Goal: Check status: Check status

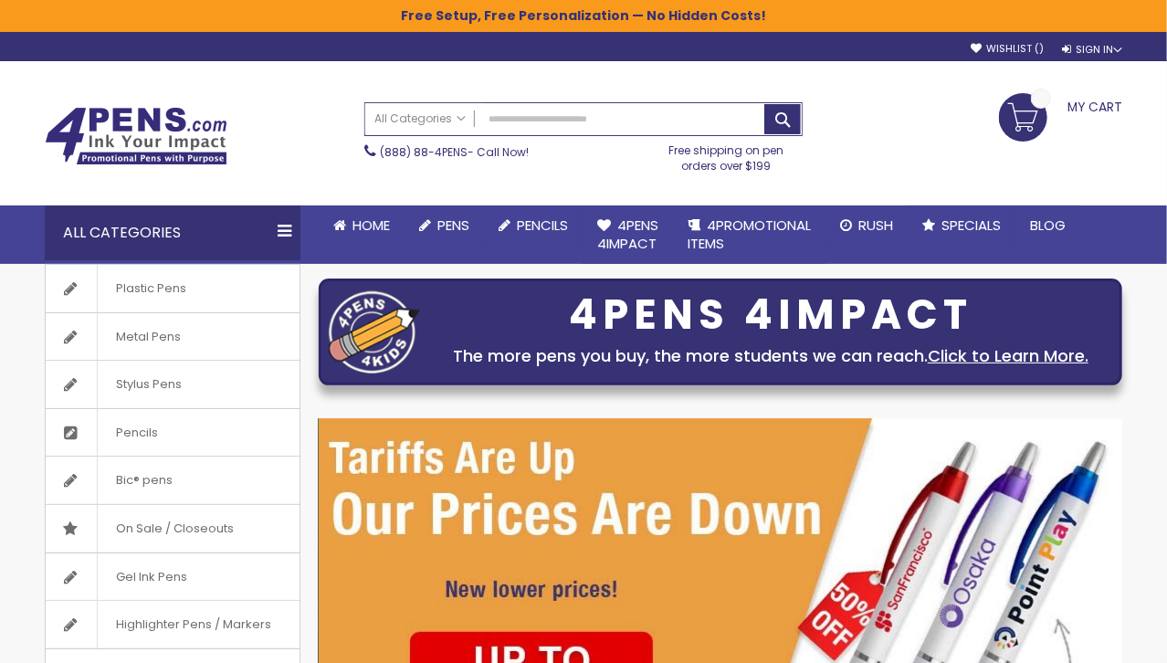
type input "**********"
click at [1030, 117] on link "My Cart" at bounding box center [1060, 105] width 123 height 24
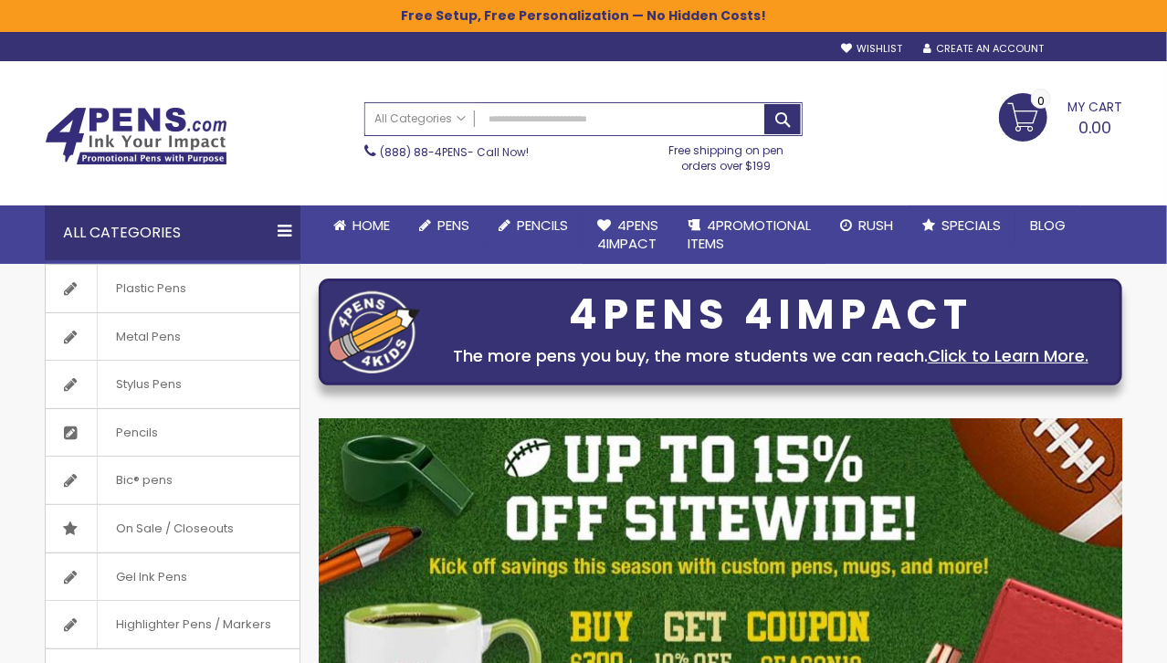
click at [1083, 48] on div "Sign In" at bounding box center [1092, 50] width 60 height 14
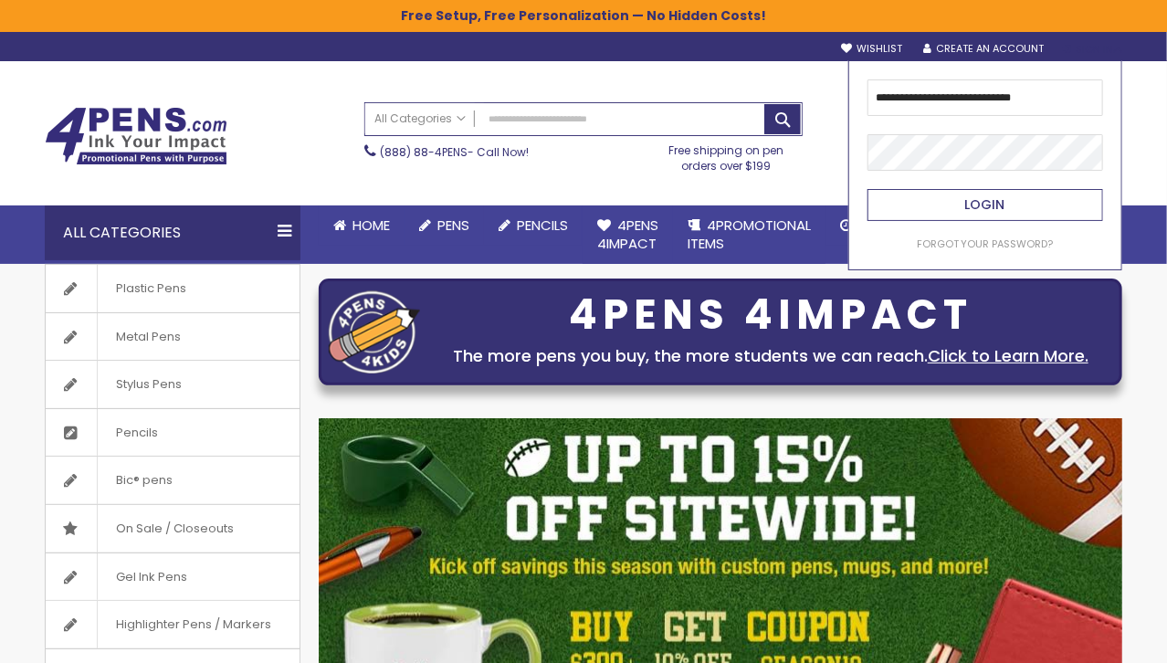
click at [913, 202] on button "Login" at bounding box center [985, 205] width 236 height 32
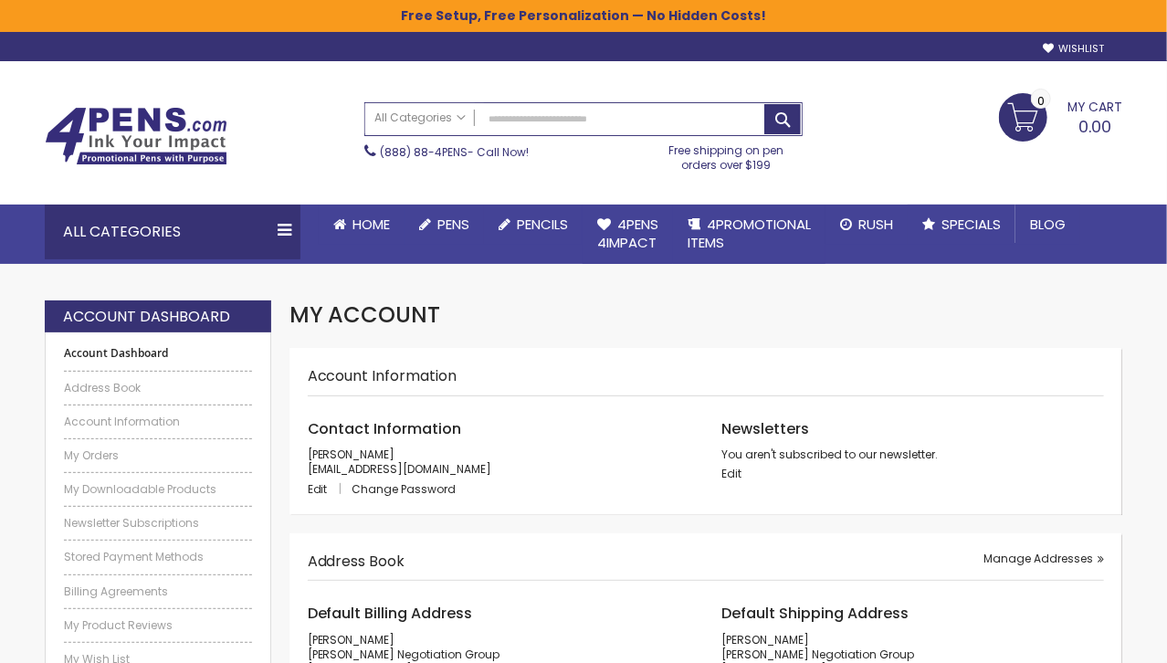
scroll to position [73, 0]
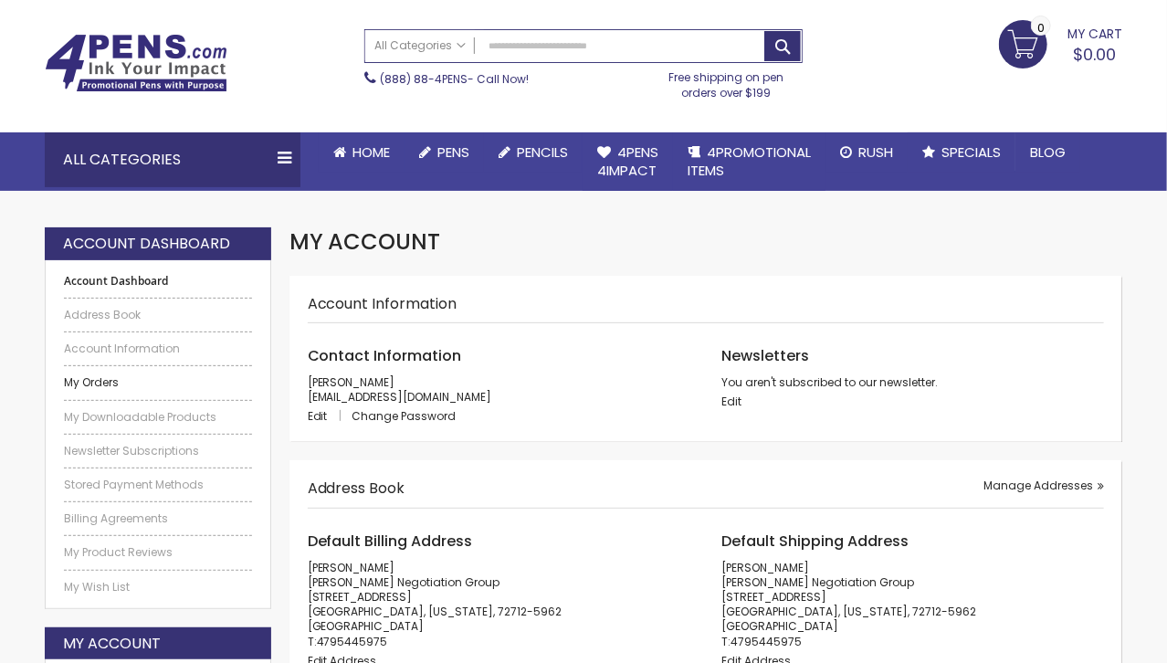
click at [111, 379] on link "My Orders" at bounding box center [158, 382] width 188 height 15
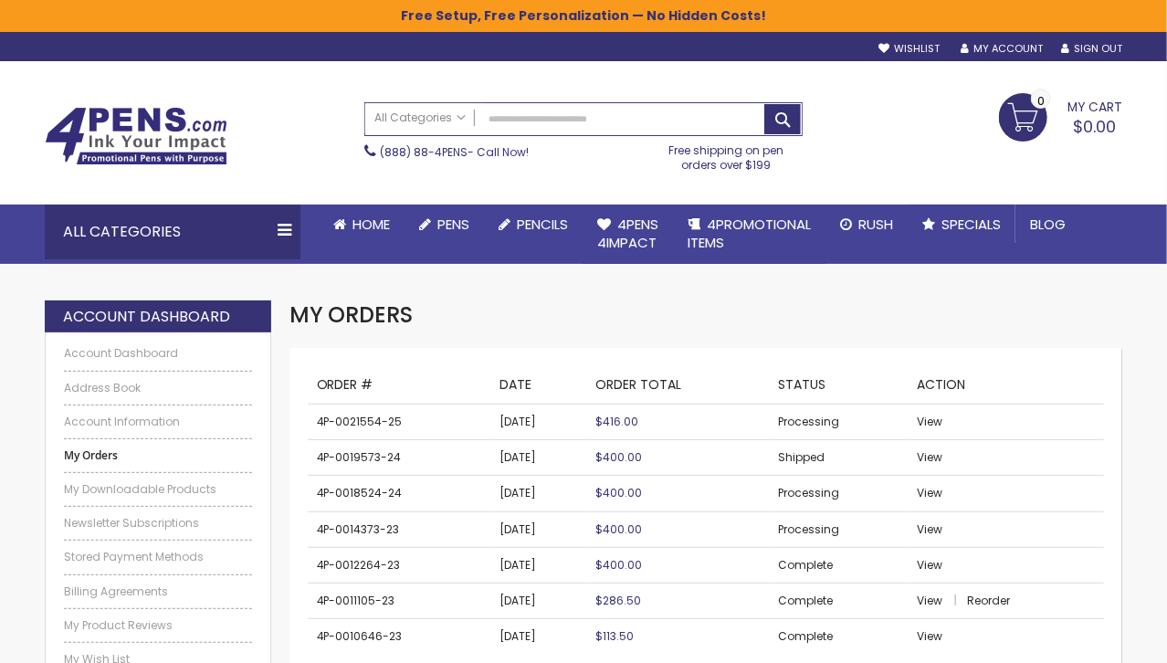
drag, startPoint x: 887, startPoint y: 420, endPoint x: 927, endPoint y: 420, distance: 39.3
click at [887, 420] on td "Processing" at bounding box center [839, 422] width 140 height 36
click at [927, 420] on span "View" at bounding box center [930, 422] width 26 height 16
click at [923, 421] on span "View" at bounding box center [930, 422] width 26 height 16
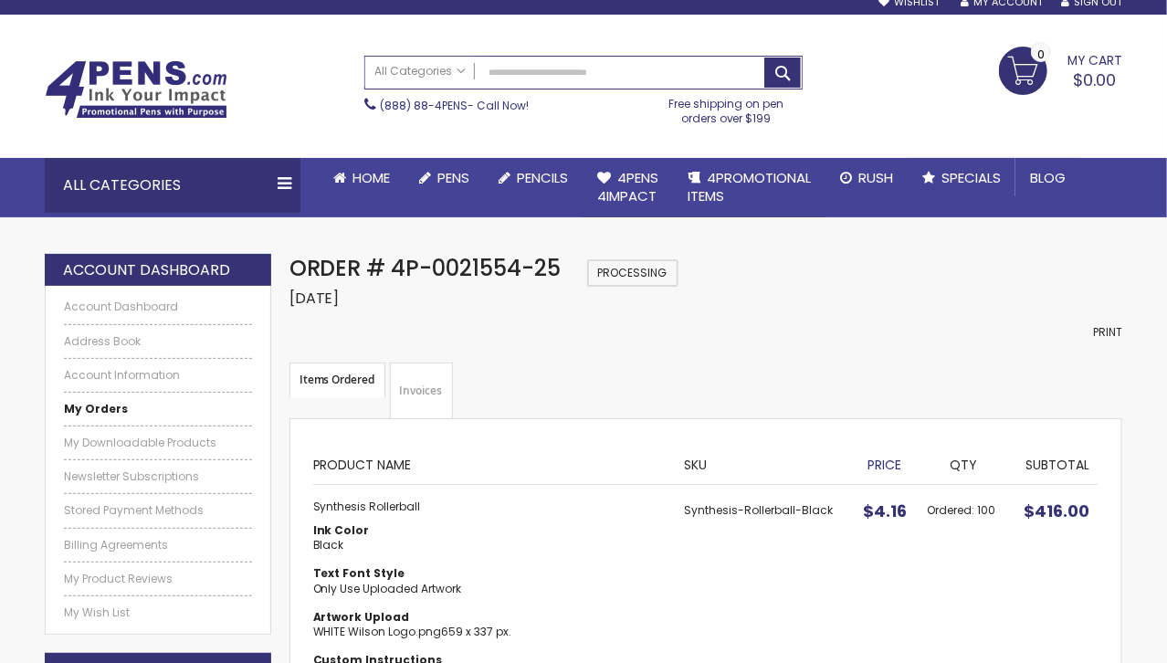
scroll to position [47, 0]
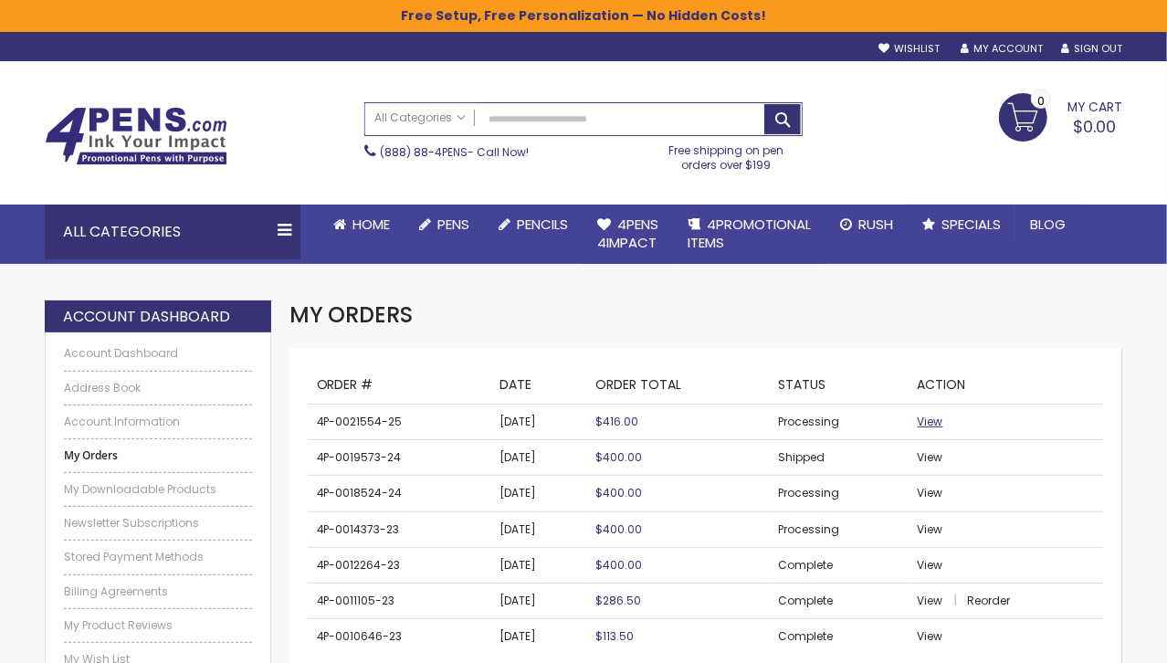
click at [931, 419] on span "View" at bounding box center [930, 422] width 26 height 16
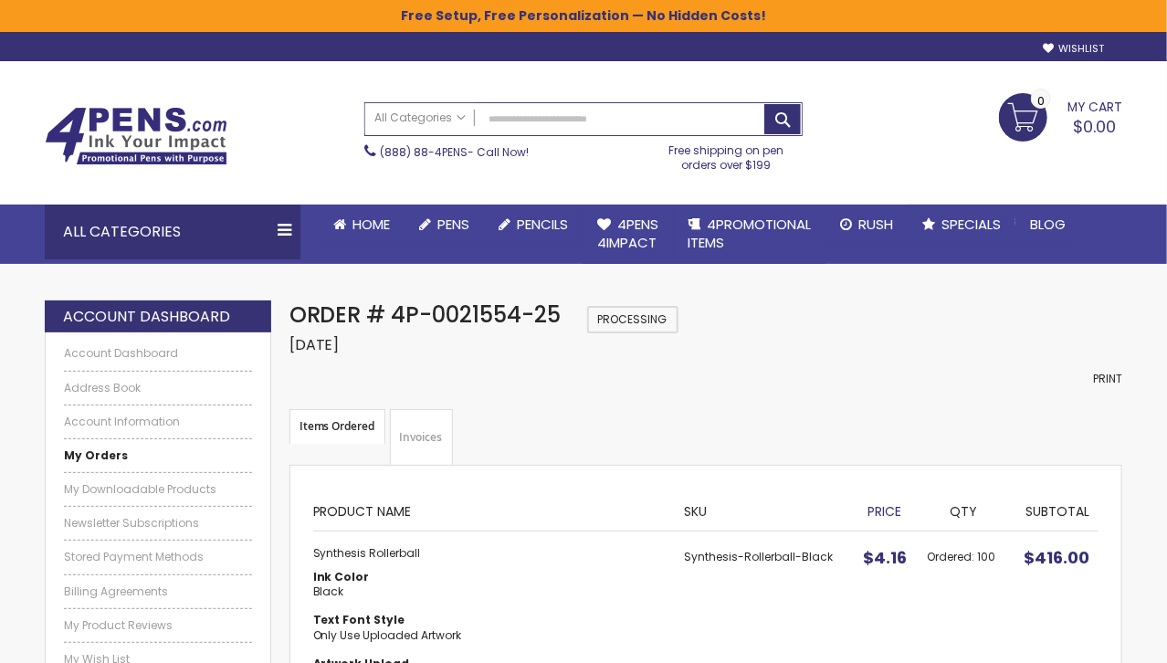
click at [760, 411] on ul "Items Ordered Invoices" at bounding box center [705, 437] width 833 height 57
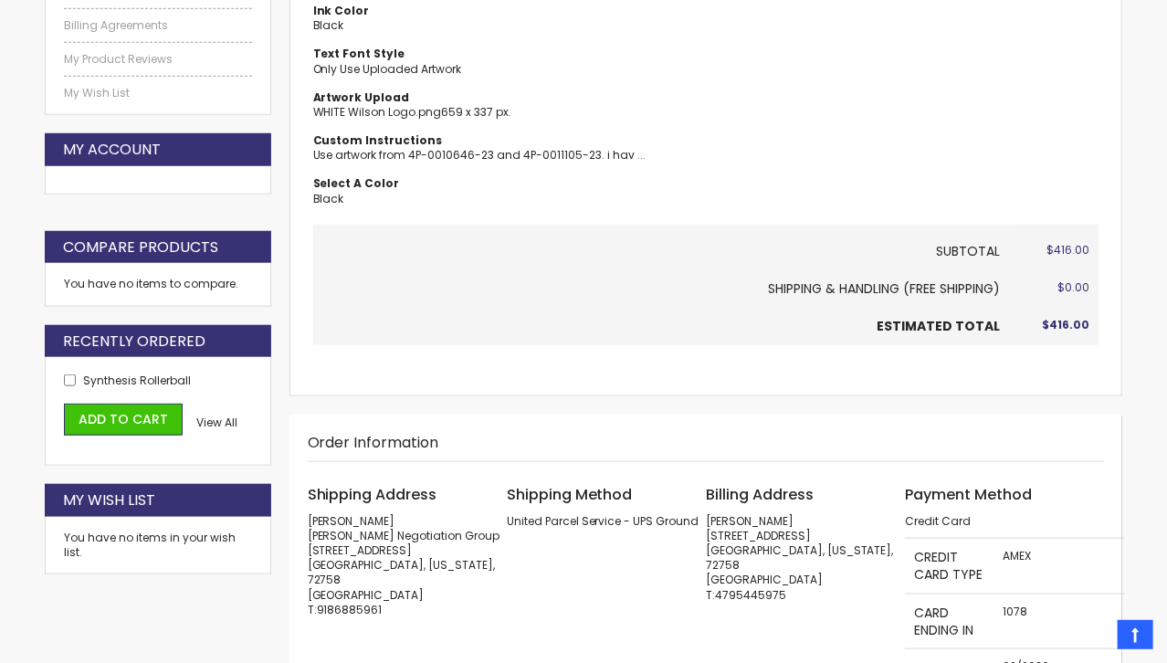
scroll to position [631, 0]
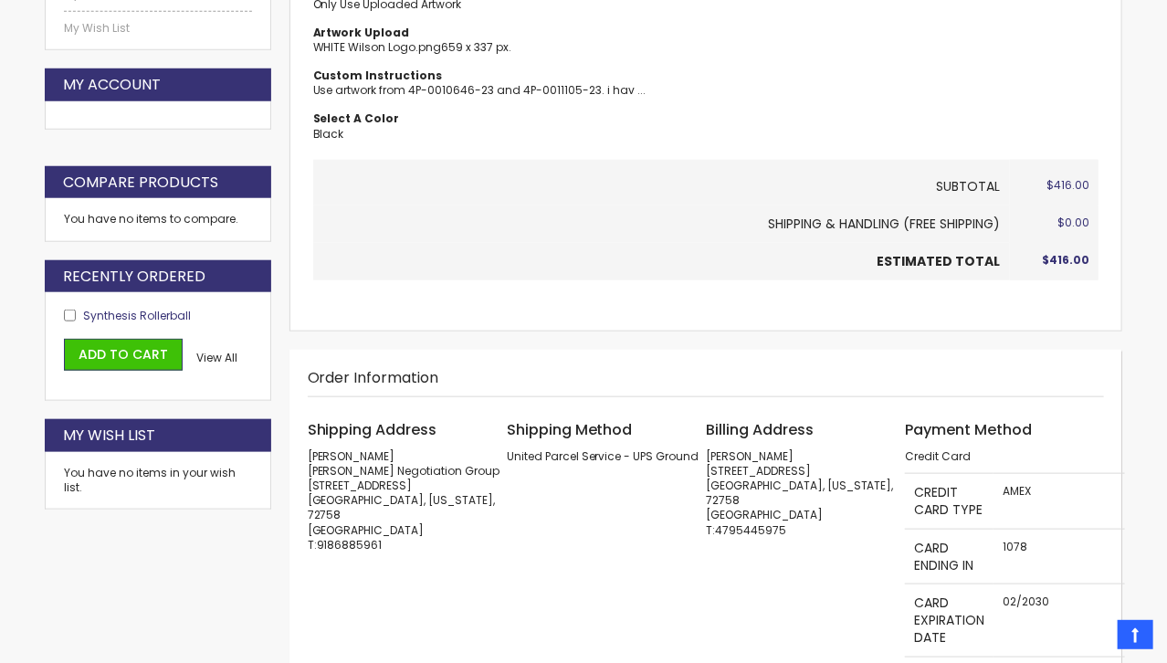
click at [151, 310] on span "Synthesis Rollerball" at bounding box center [137, 316] width 108 height 16
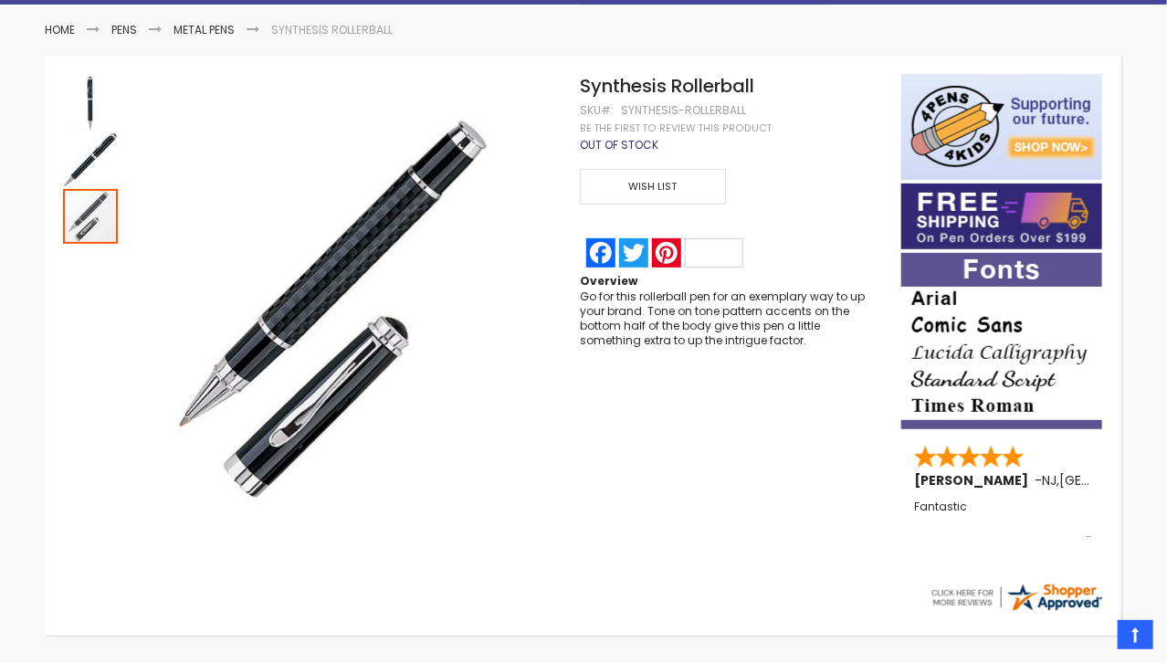
scroll to position [259, 0]
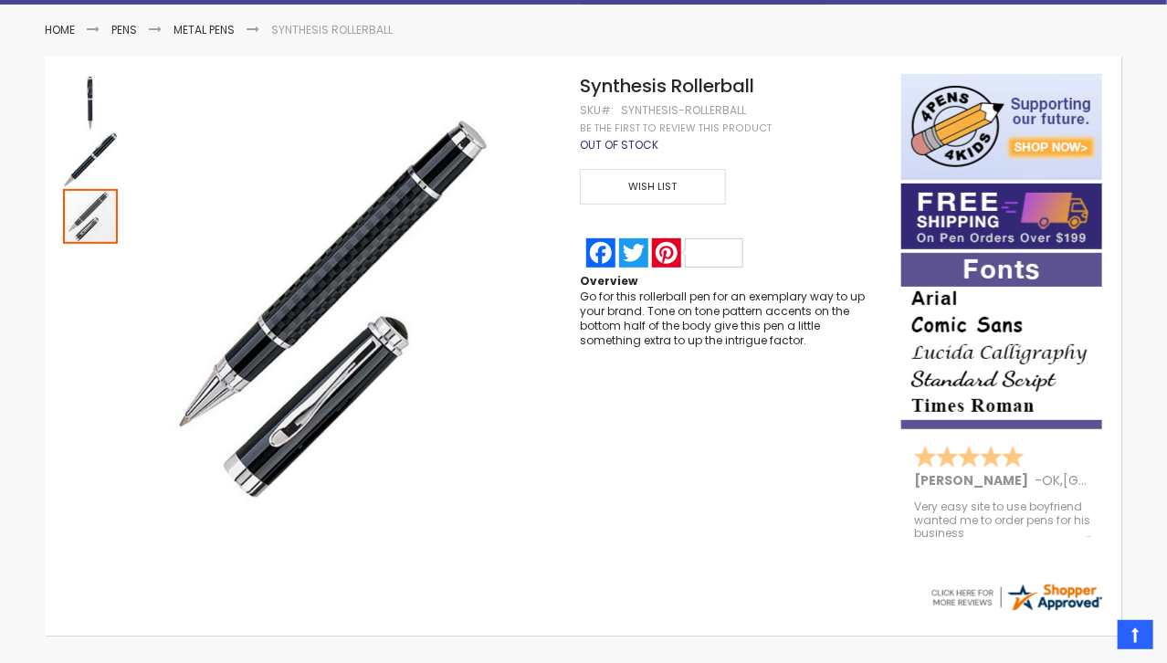
click at [789, 414] on div "Skip to the end of the images gallery Skip to the beginning of the images galle…" at bounding box center [473, 311] width 838 height 474
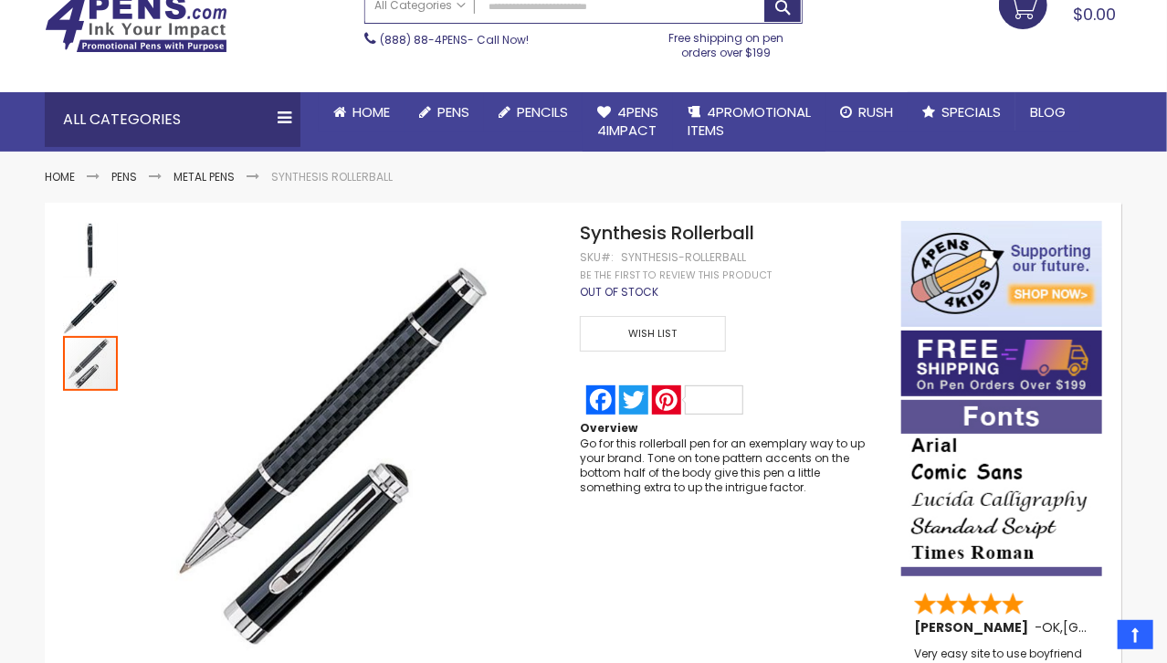
scroll to position [110, 0]
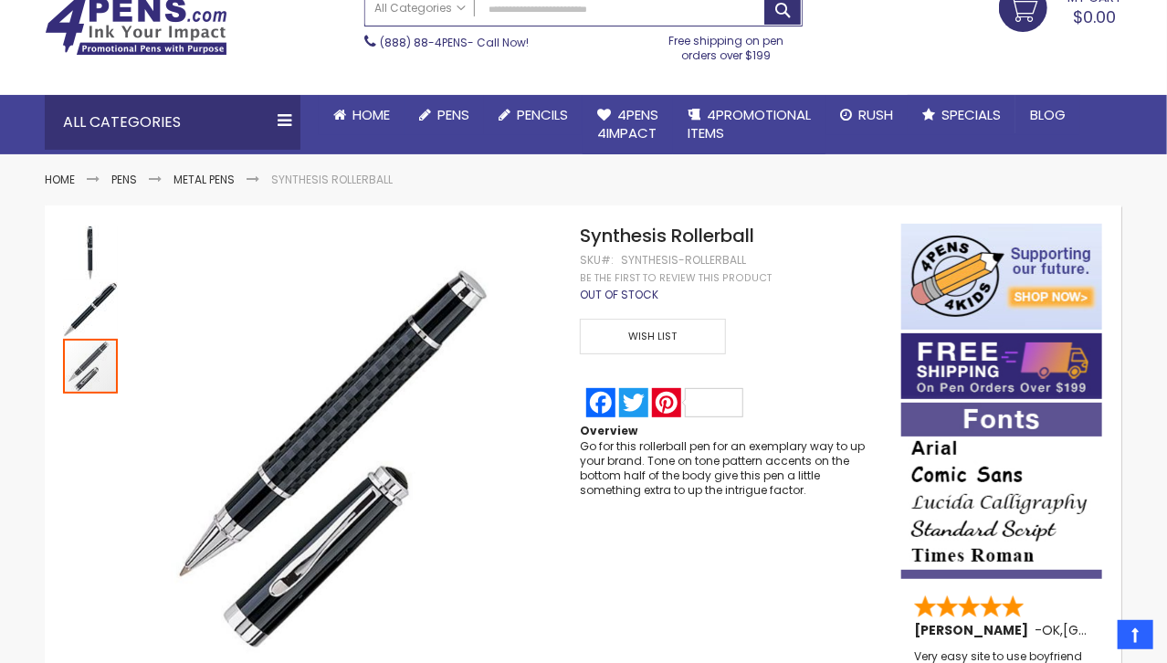
click at [630, 293] on span "Out of stock" at bounding box center [619, 295] width 79 height 16
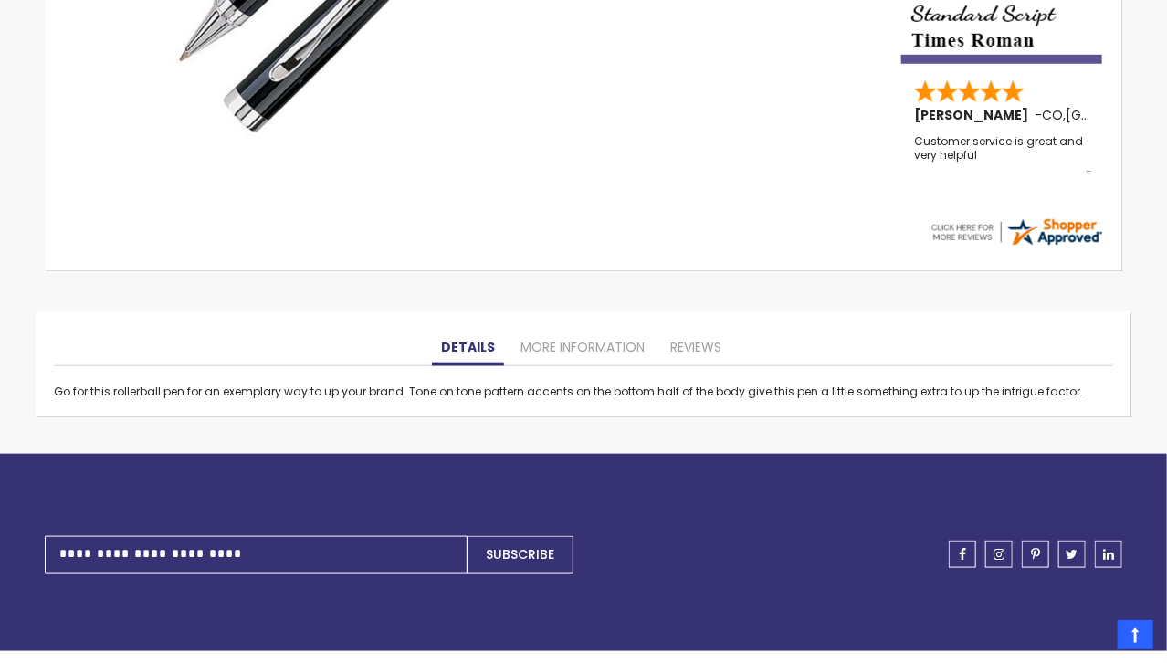
scroll to position [626, 0]
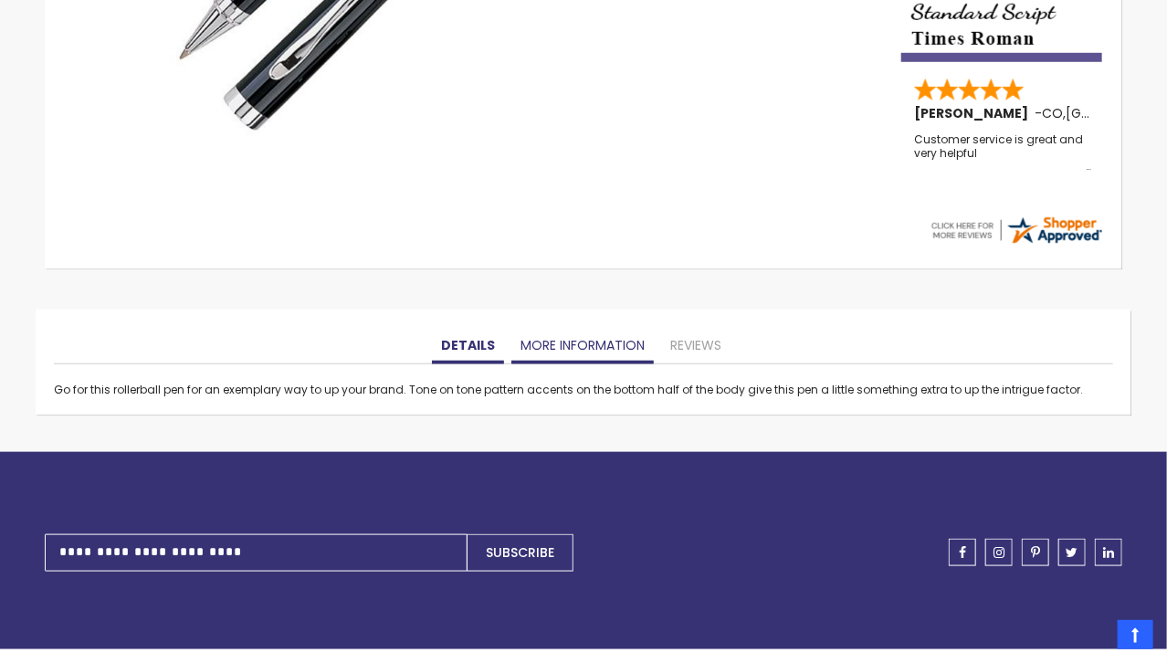
click at [628, 347] on link "More Information" at bounding box center [582, 346] width 142 height 37
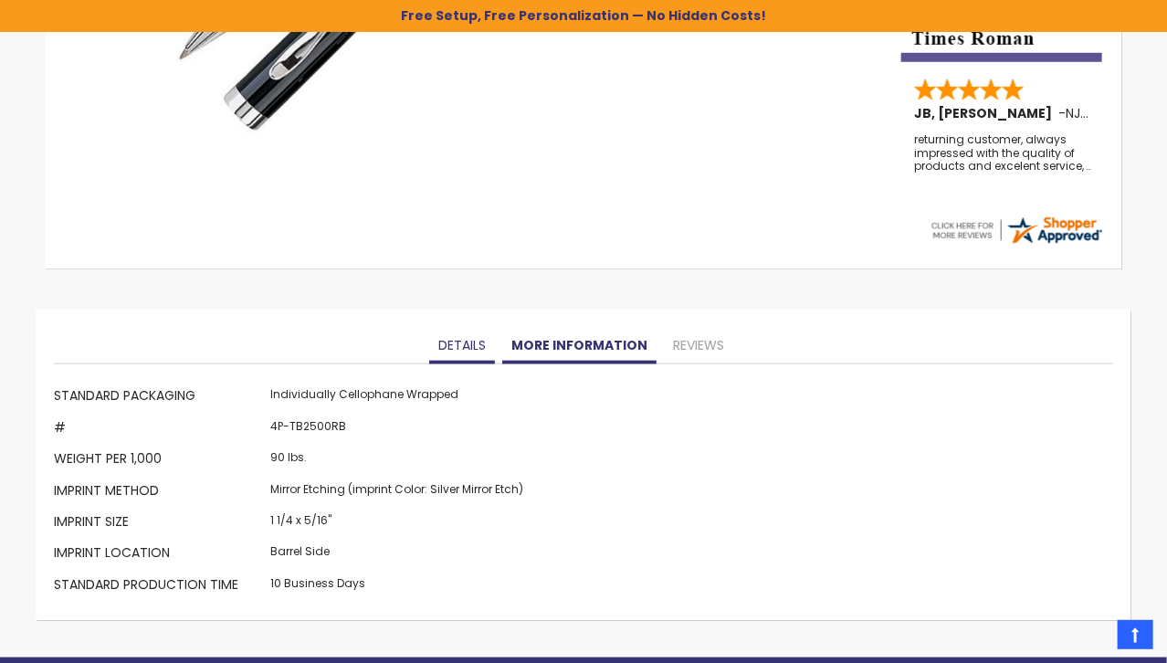
click at [462, 351] on link "Details" at bounding box center [462, 346] width 66 height 37
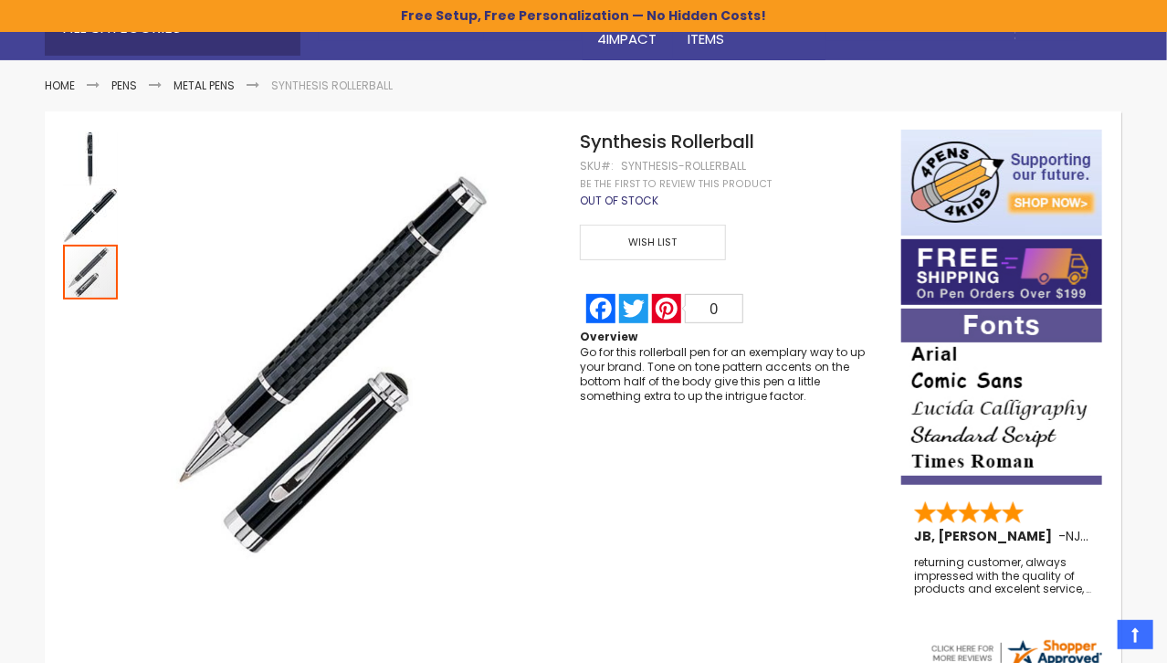
scroll to position [0, 0]
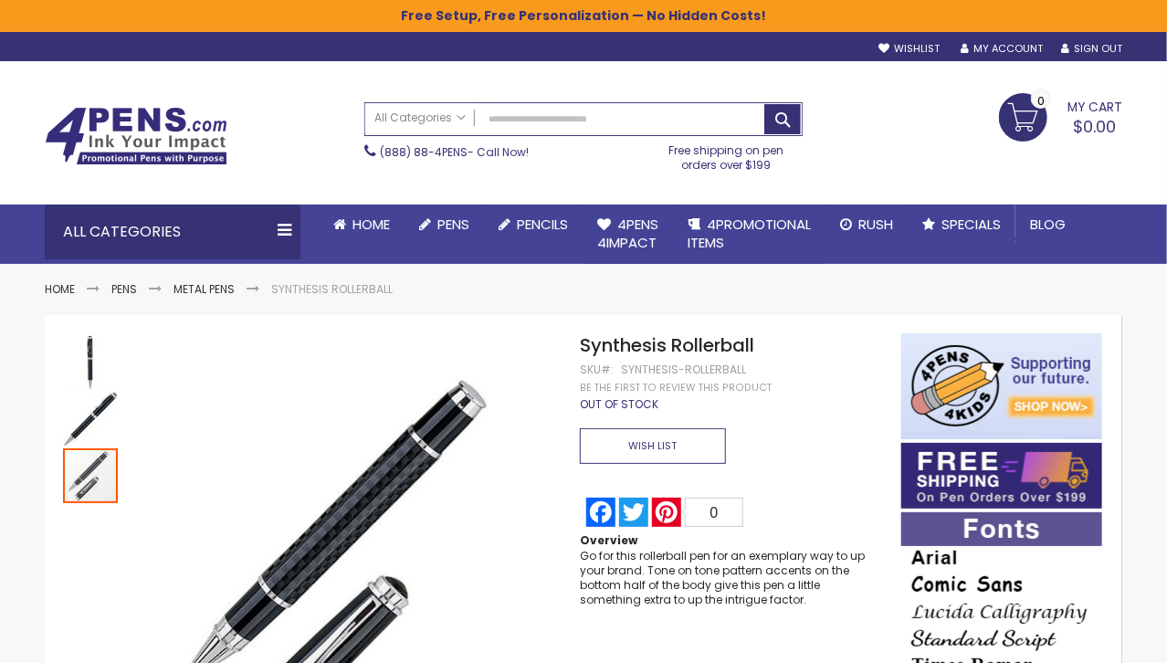
click at [618, 456] on span "Wish List" at bounding box center [653, 446] width 146 height 36
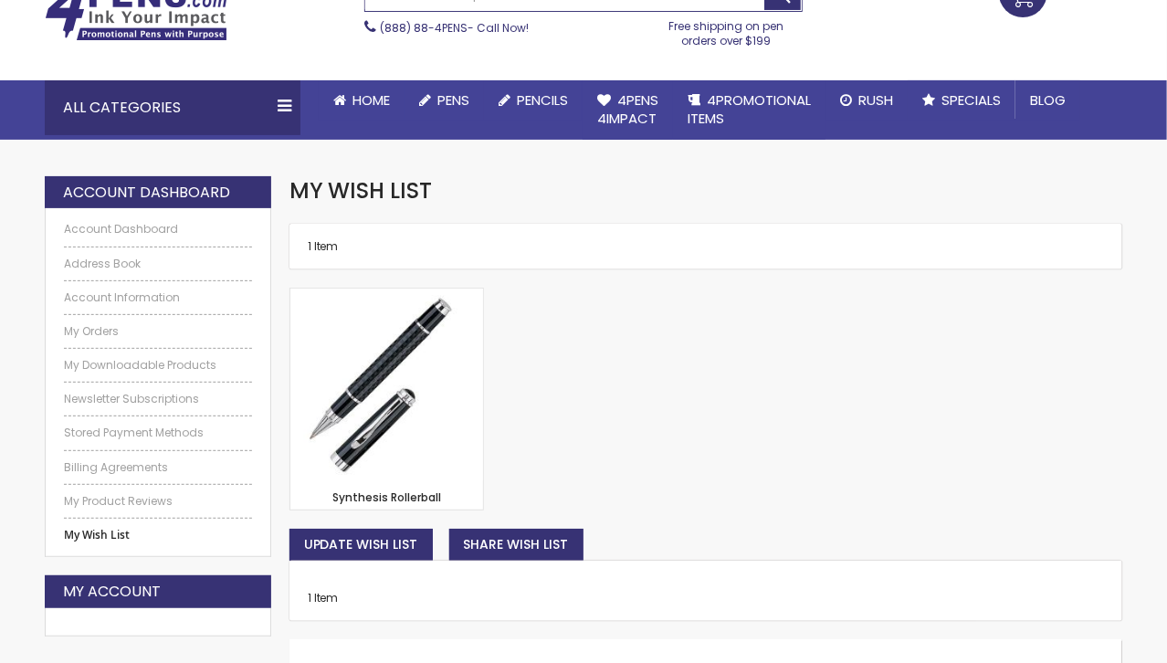
scroll to position [157, 0]
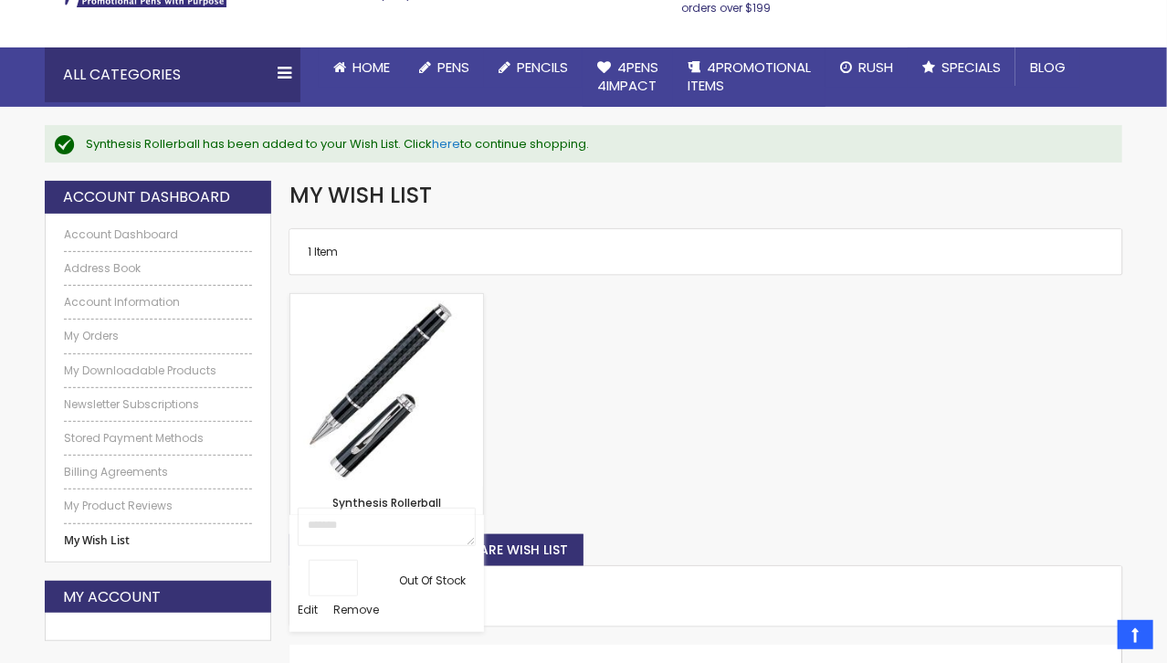
click at [453, 443] on img at bounding box center [386, 390] width 193 height 193
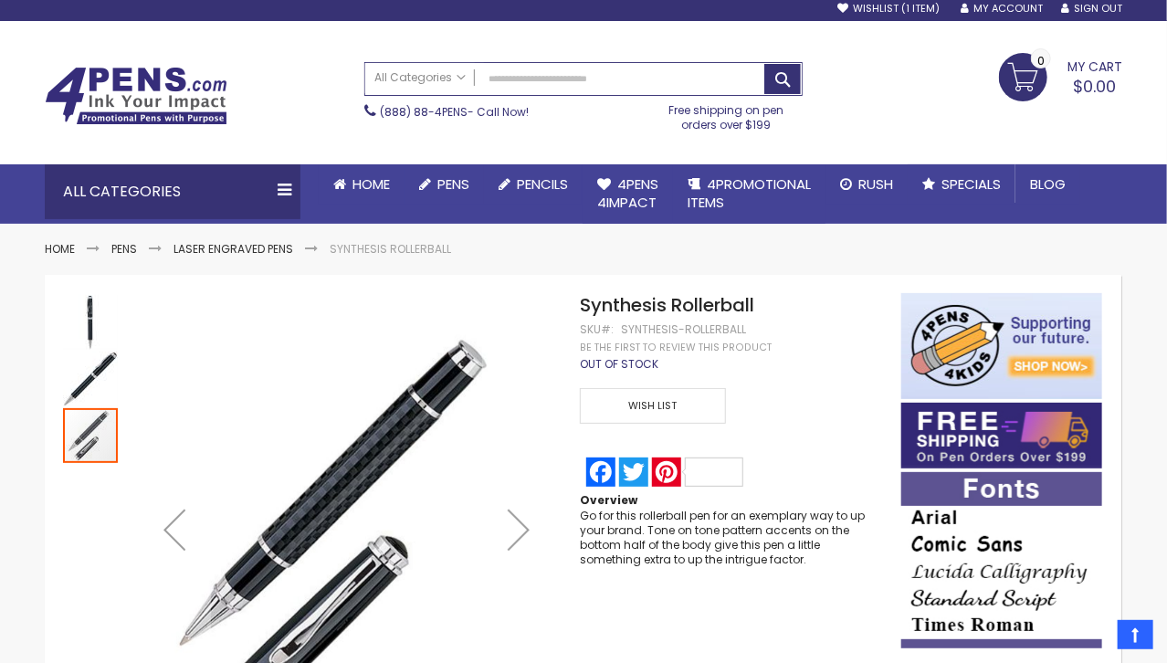
scroll to position [37, 0]
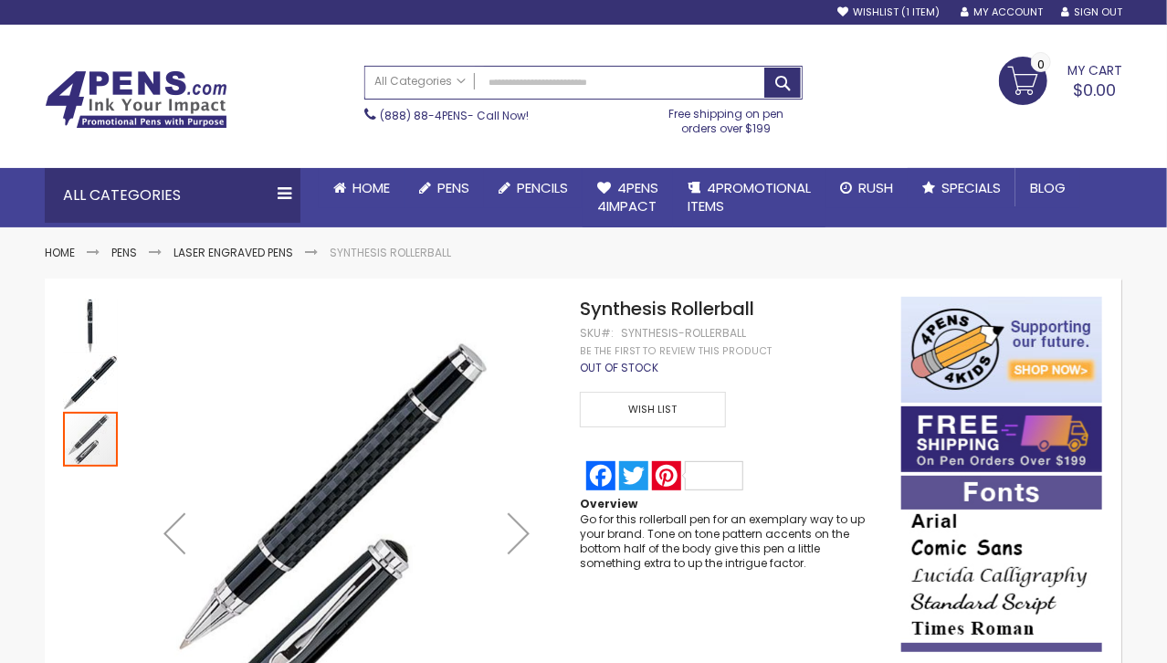
click at [447, 118] on link "(888) 88-4PENS" at bounding box center [424, 116] width 88 height 16
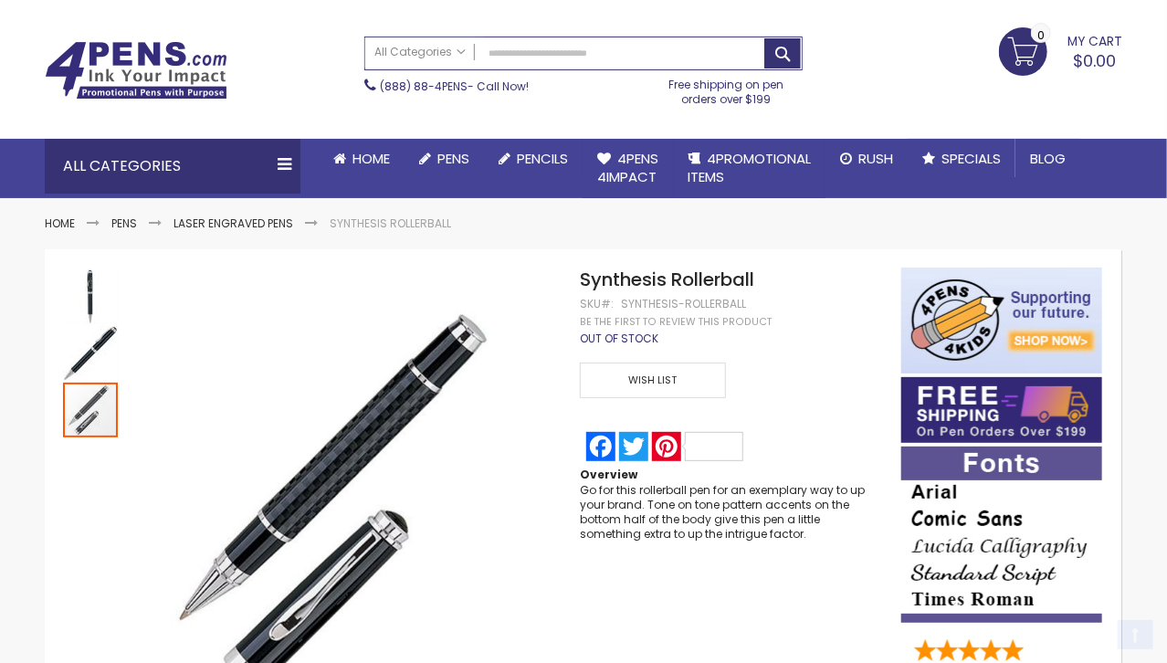
scroll to position [141, 0]
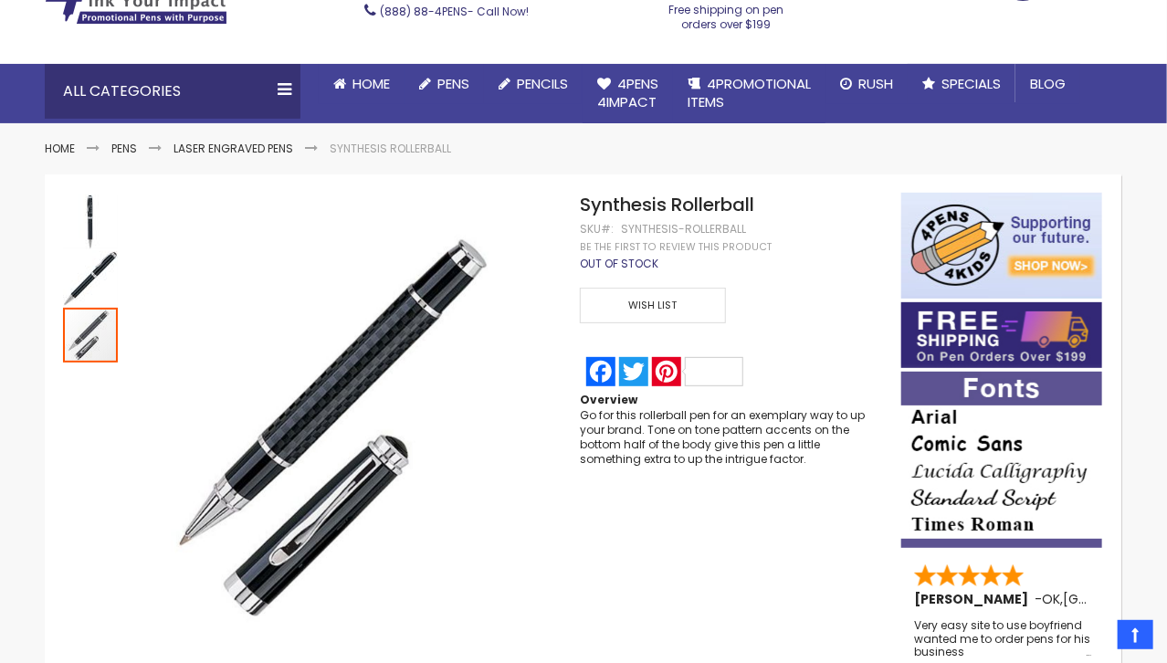
click at [605, 201] on span "Synthesis Rollerball" at bounding box center [667, 205] width 174 height 26
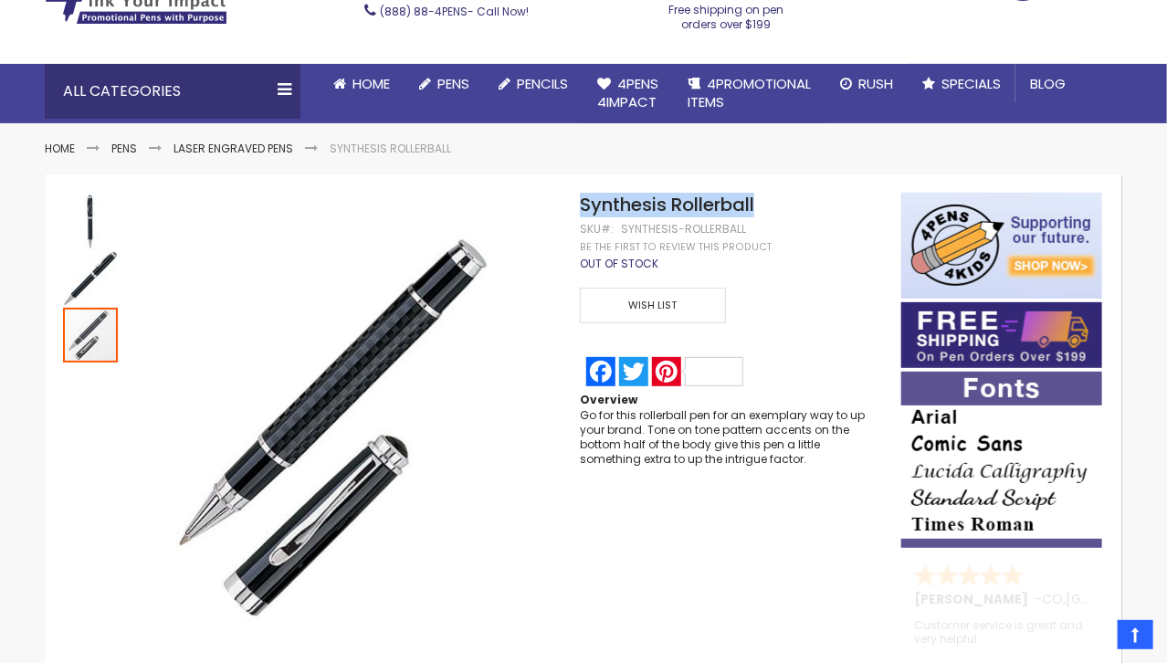
drag, startPoint x: 605, startPoint y: 201, endPoint x: 688, endPoint y: 209, distance: 83.5
click at [688, 209] on span "Synthesis Rollerball" at bounding box center [667, 205] width 174 height 26
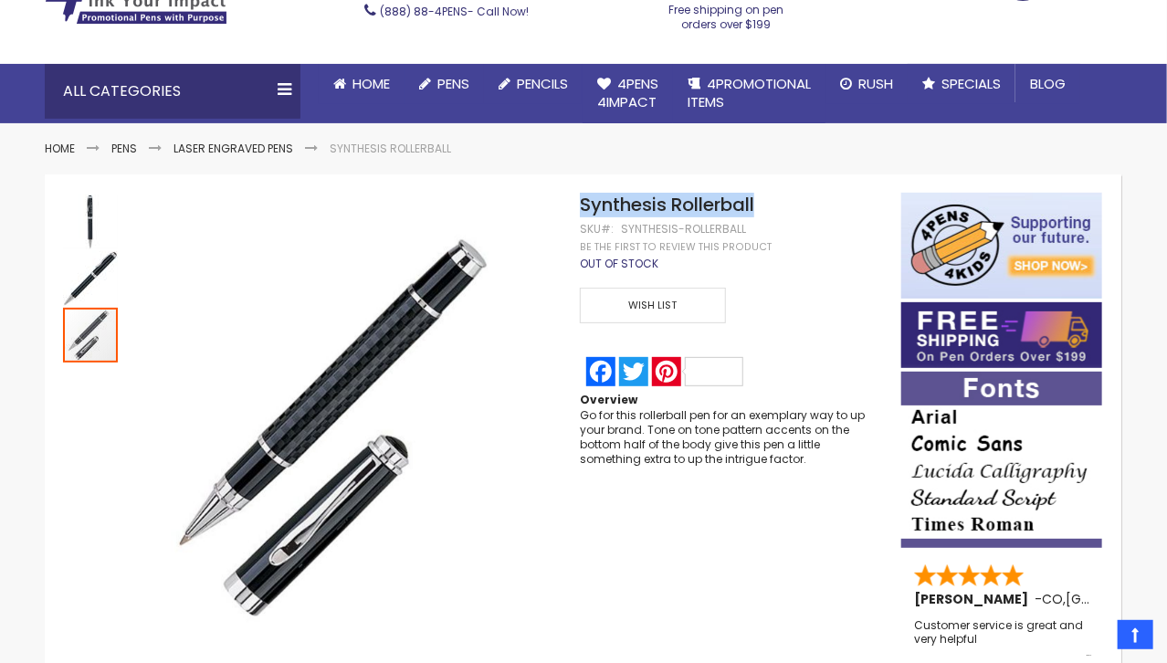
click at [688, 209] on span "Synthesis Rollerball" at bounding box center [667, 205] width 174 height 26
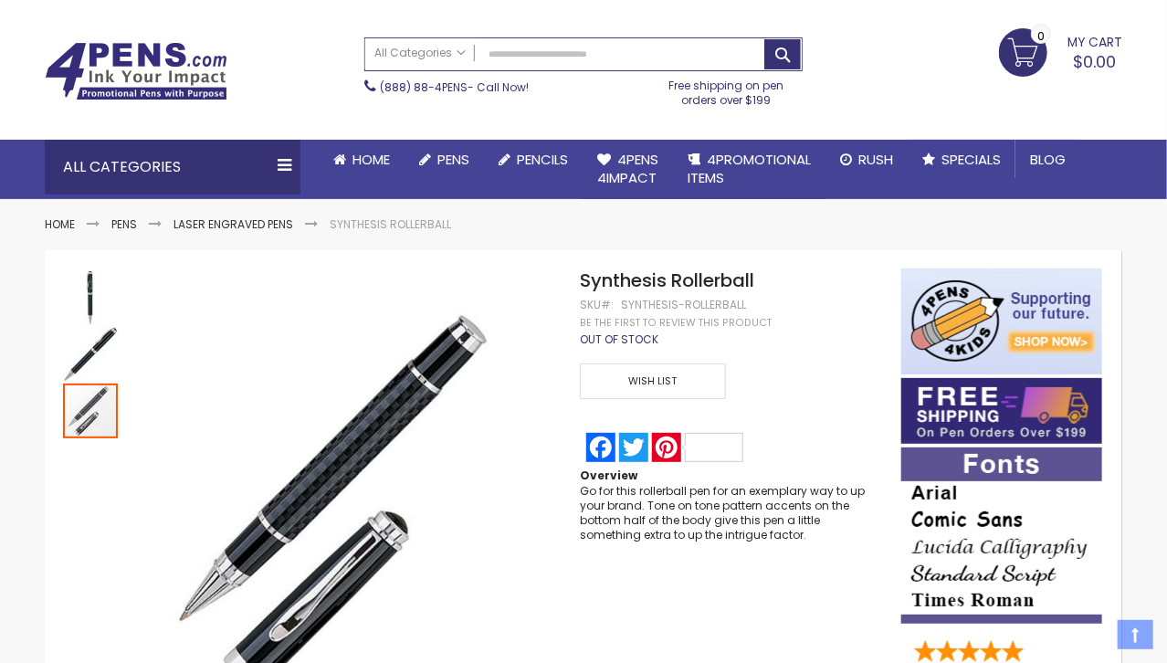
scroll to position [57, 0]
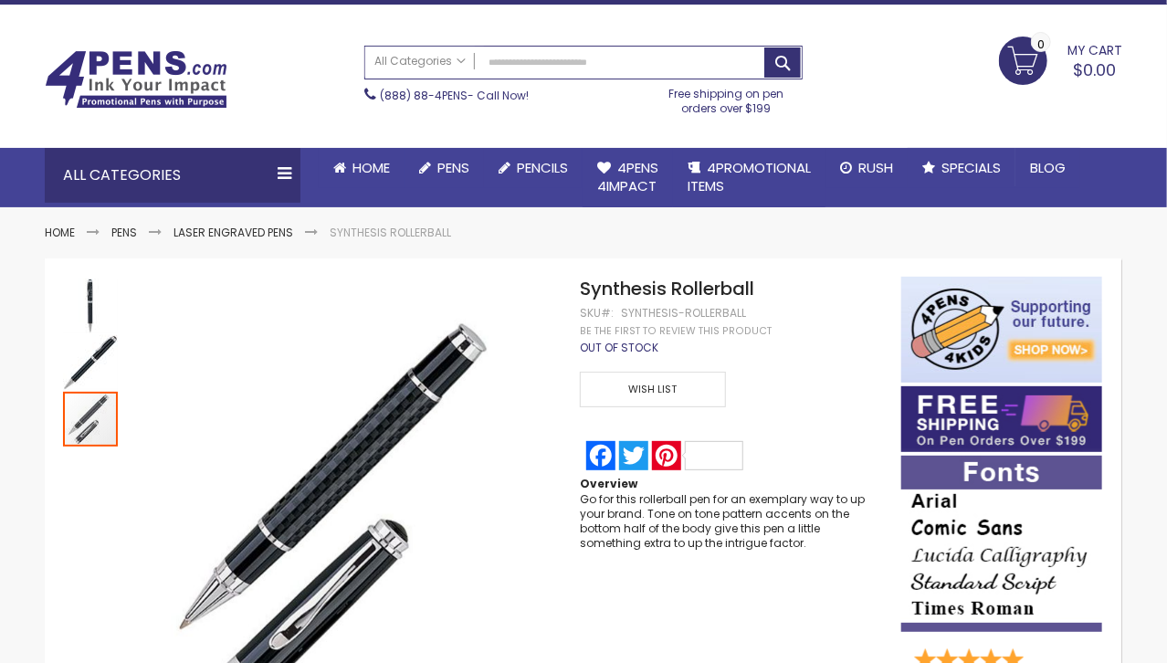
click at [1081, 54] on span "My Cart" at bounding box center [1094, 49] width 55 height 24
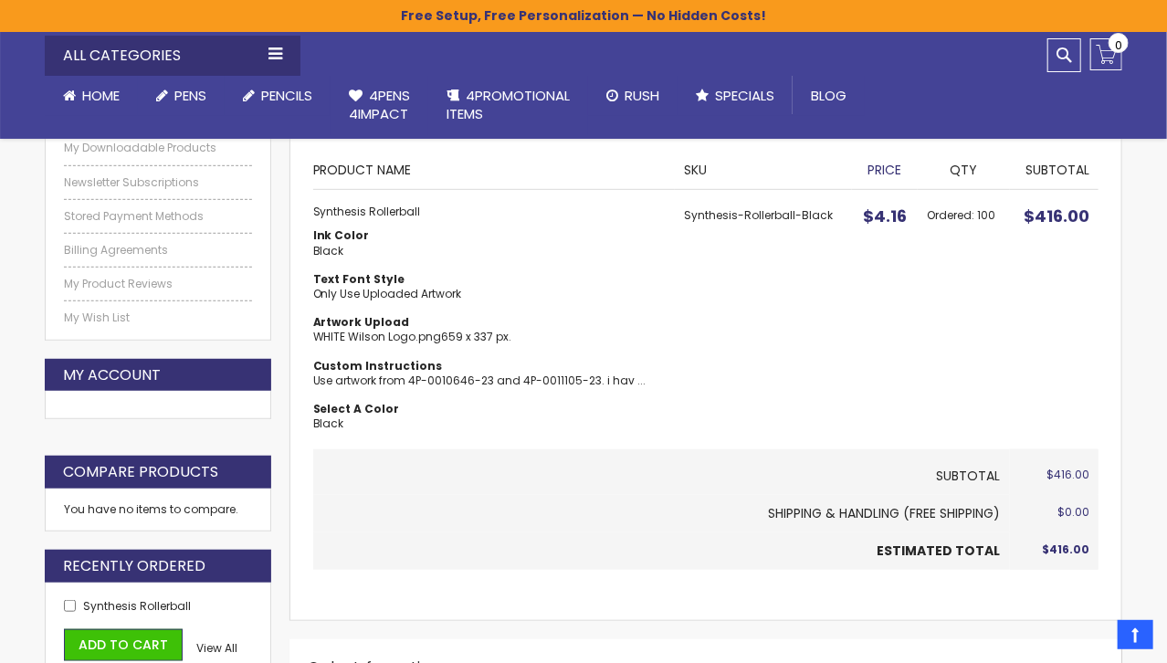
scroll to position [420, 0]
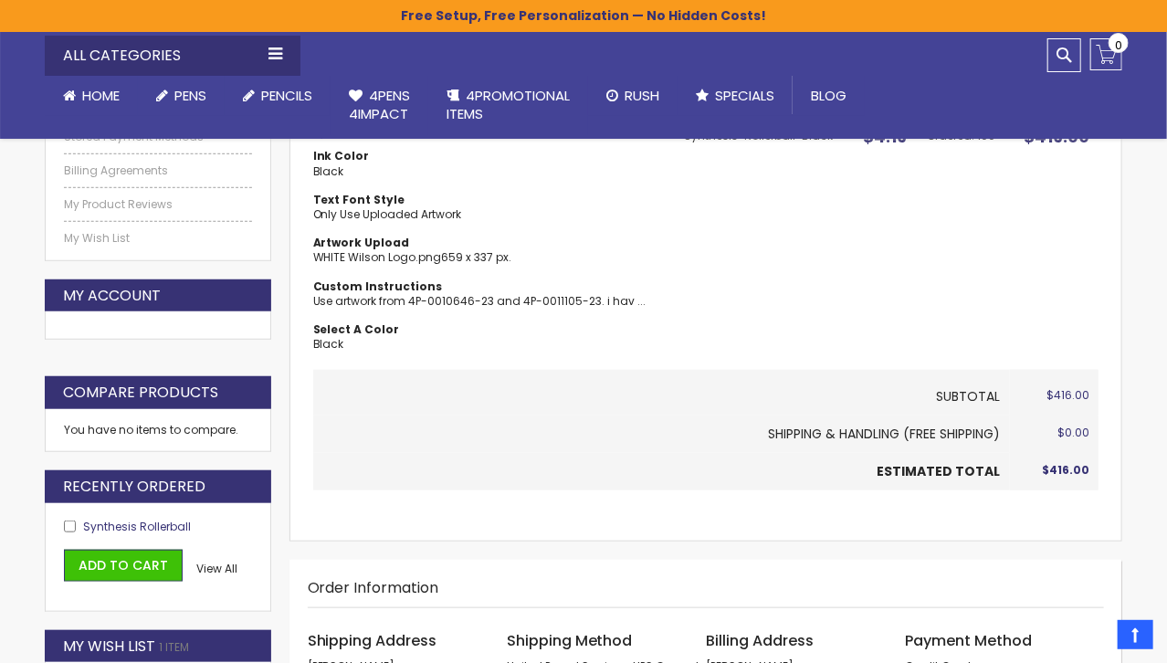
click at [145, 519] on span "Synthesis Rollerball" at bounding box center [137, 527] width 108 height 16
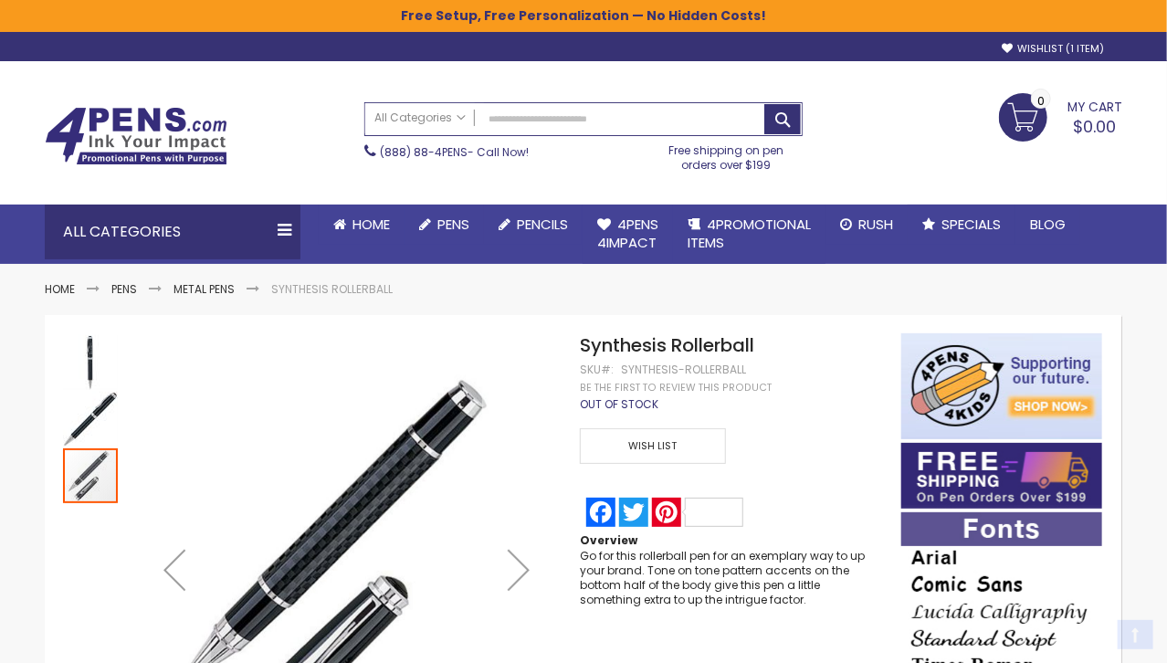
scroll to position [124, 0]
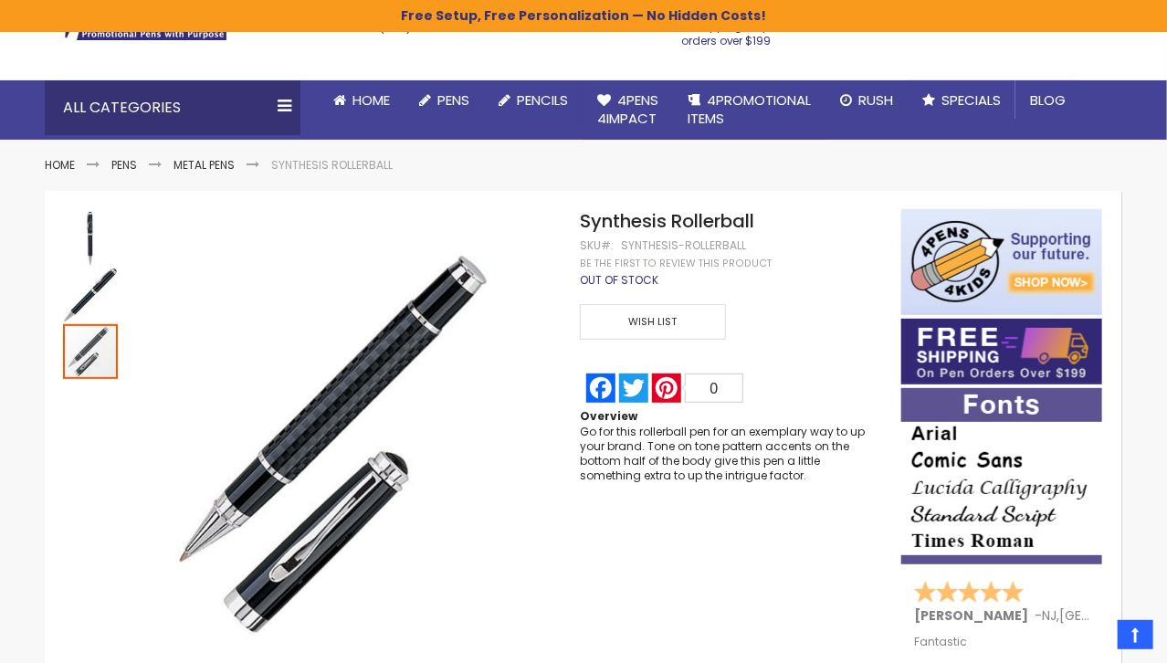
click at [628, 461] on div "Go for this rollerball pen for an exemplary way to up your brand. Tone on tone …" at bounding box center [731, 454] width 303 height 59
click at [676, 457] on div "Go for this rollerball pen for an exemplary way to up your brand. Tone on tone …" at bounding box center [731, 454] width 303 height 59
click at [671, 456] on div "Go for this rollerball pen for an exemplary way to up your brand. Tone on tone …" at bounding box center [731, 454] width 303 height 59
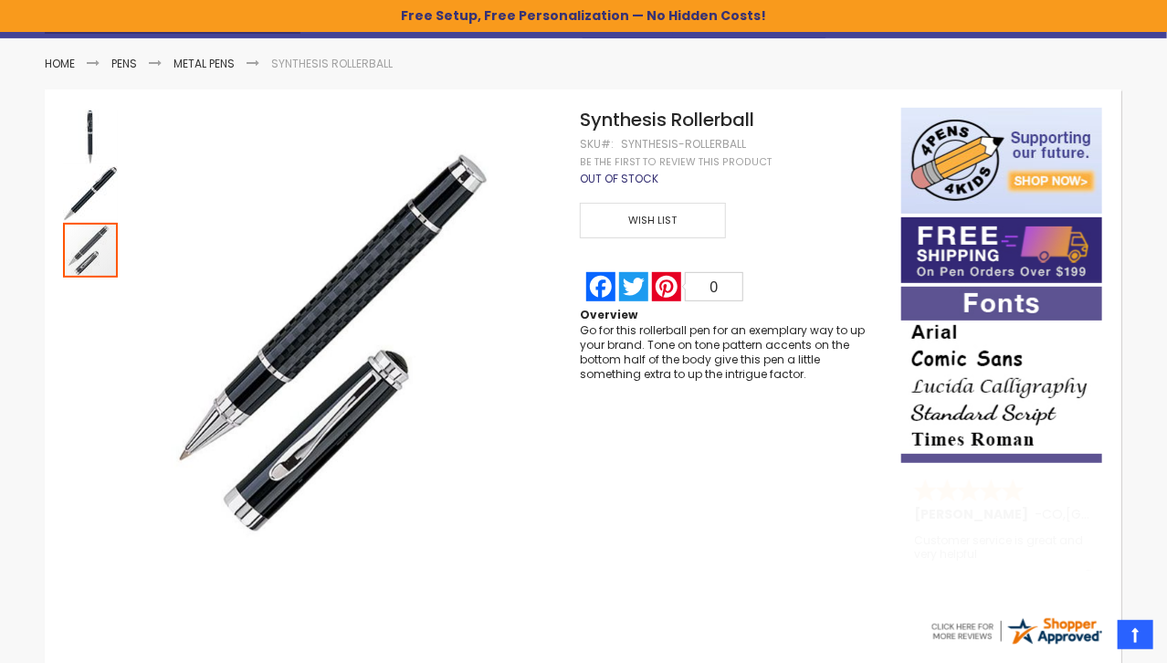
scroll to position [230, 0]
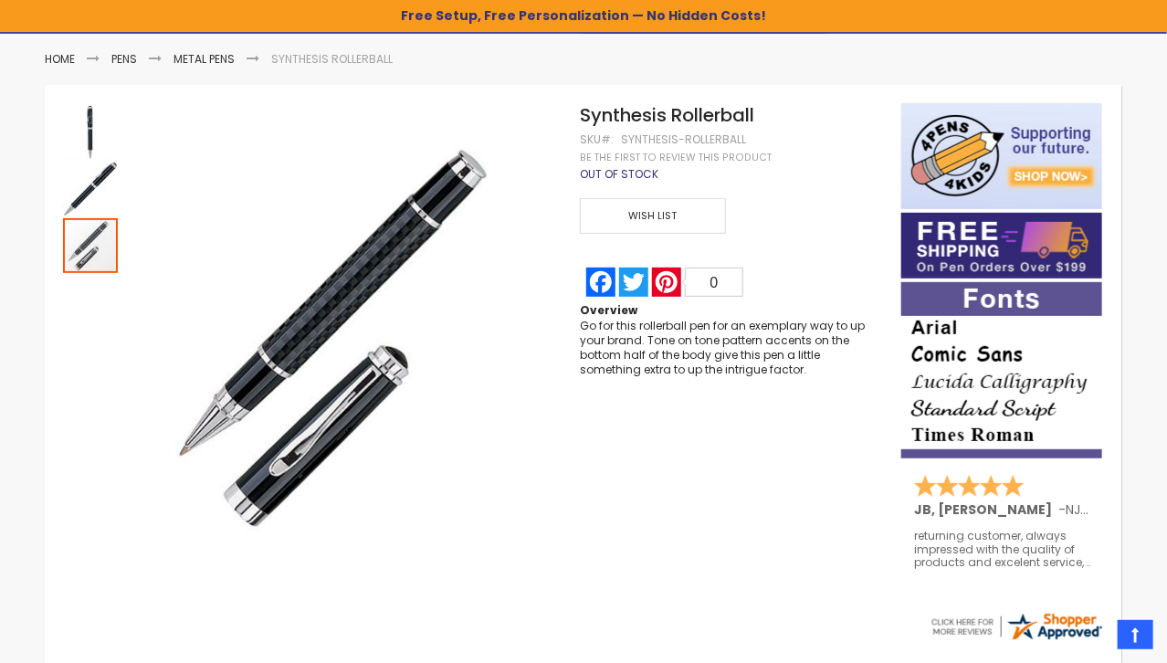
click at [744, 330] on div "Go for this rollerball pen for an exemplary way to up your brand. Tone on tone …" at bounding box center [731, 348] width 303 height 59
click at [741, 326] on div "Go for this rollerball pen for an exemplary way to up your brand. Tone on tone …" at bounding box center [731, 348] width 303 height 59
click at [730, 323] on div "Go for this rollerball pen for an exemplary way to up your brand. Tone on tone …" at bounding box center [731, 348] width 303 height 59
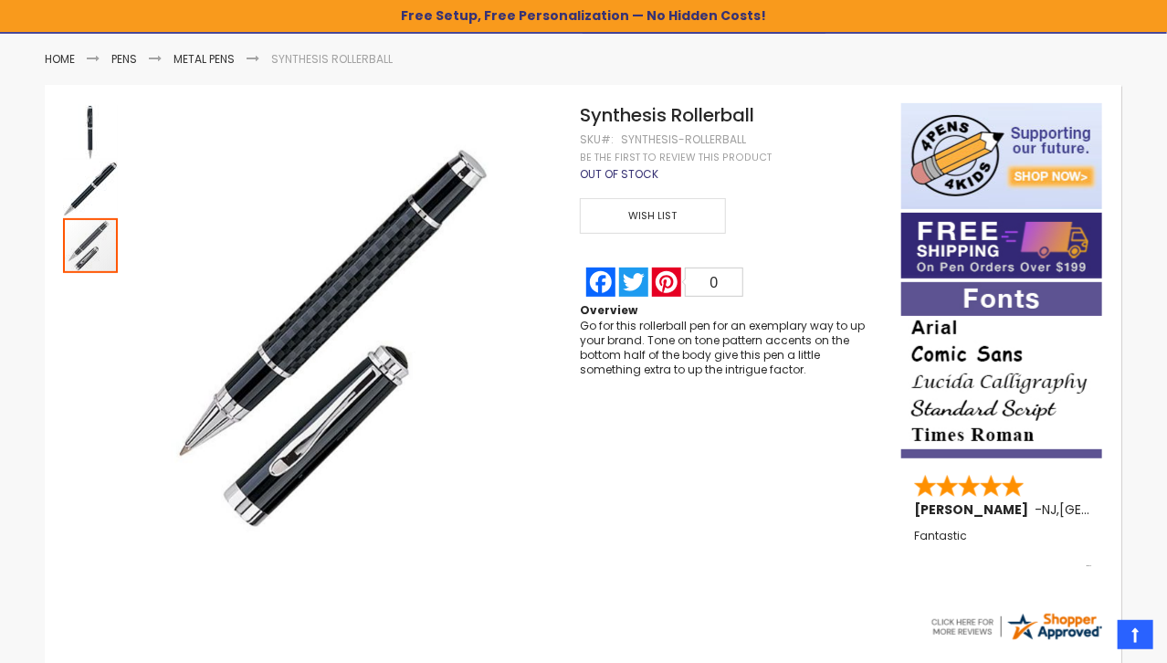
click at [592, 325] on div "Go for this rollerball pen for an exemplary way to up your brand. Tone on tone …" at bounding box center [731, 348] width 303 height 59
click at [589, 326] on div "Go for this rollerball pen for an exemplary way to up your brand. Tone on tone …" at bounding box center [731, 348] width 303 height 59
click at [615, 365] on div "Go for this rollerball pen for an exemplary way to up your brand. Tone on tone …" at bounding box center [731, 348] width 303 height 59
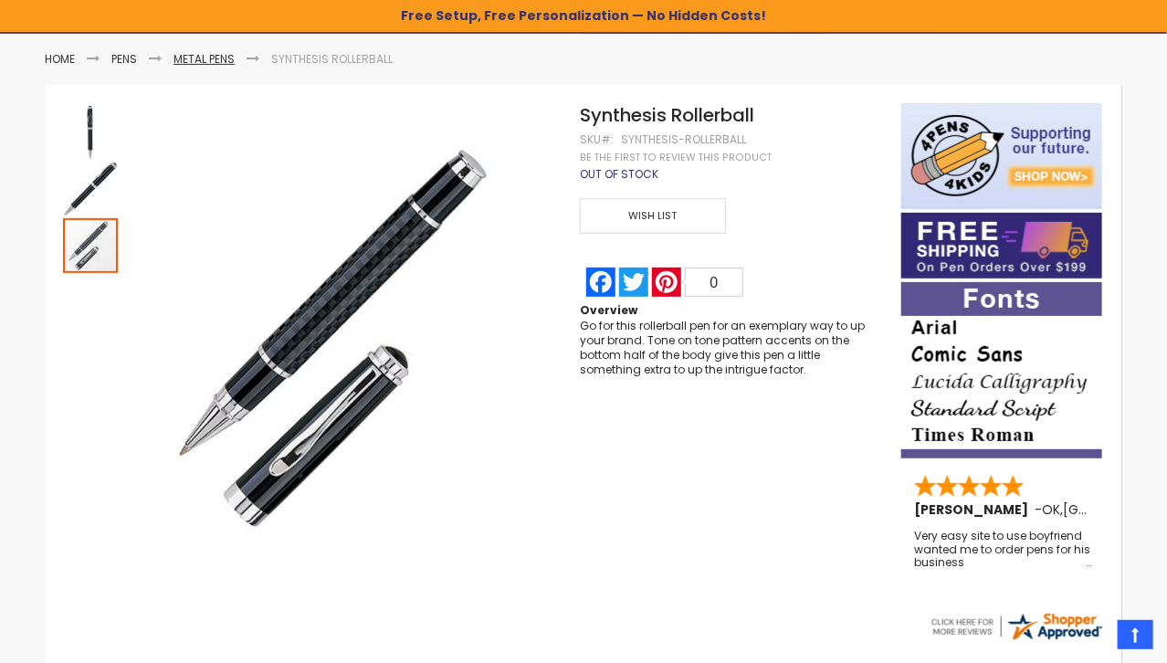
click at [228, 58] on link "Metal Pens" at bounding box center [203, 59] width 61 height 16
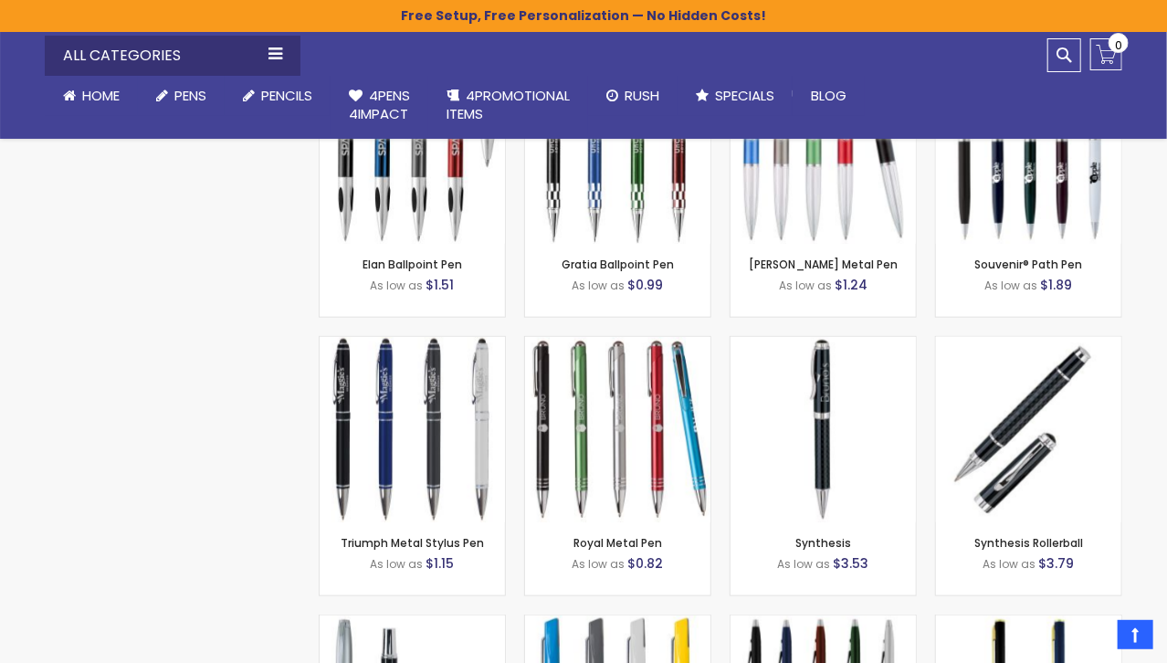
scroll to position [3617, 0]
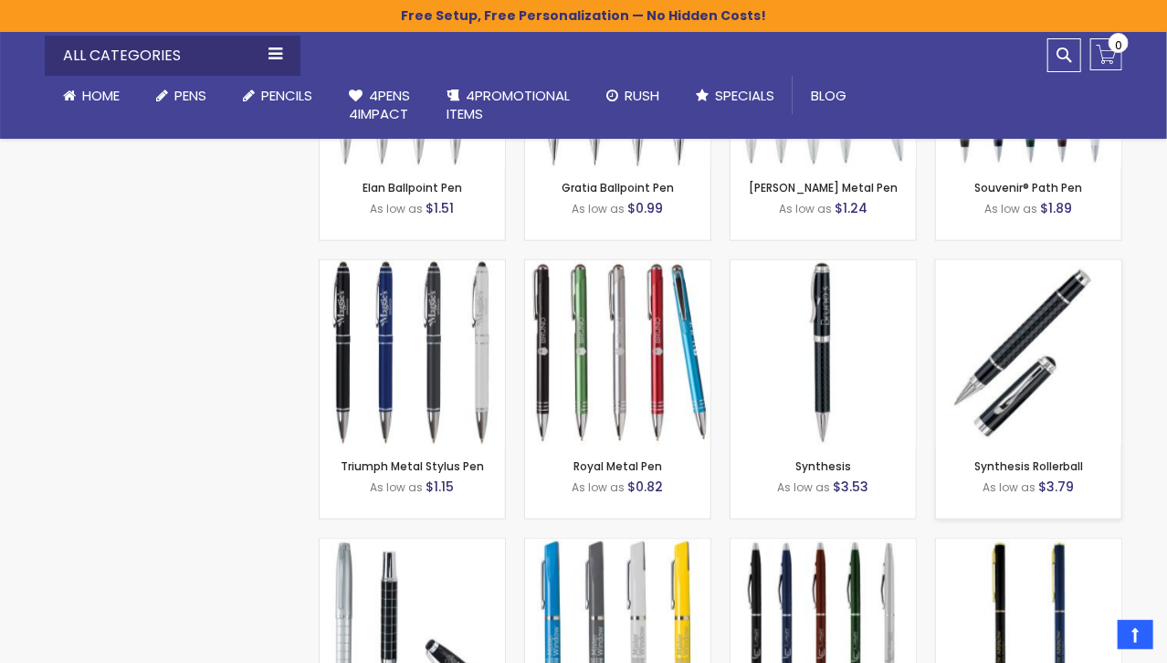
click at [976, 390] on img at bounding box center [1028, 352] width 185 height 185
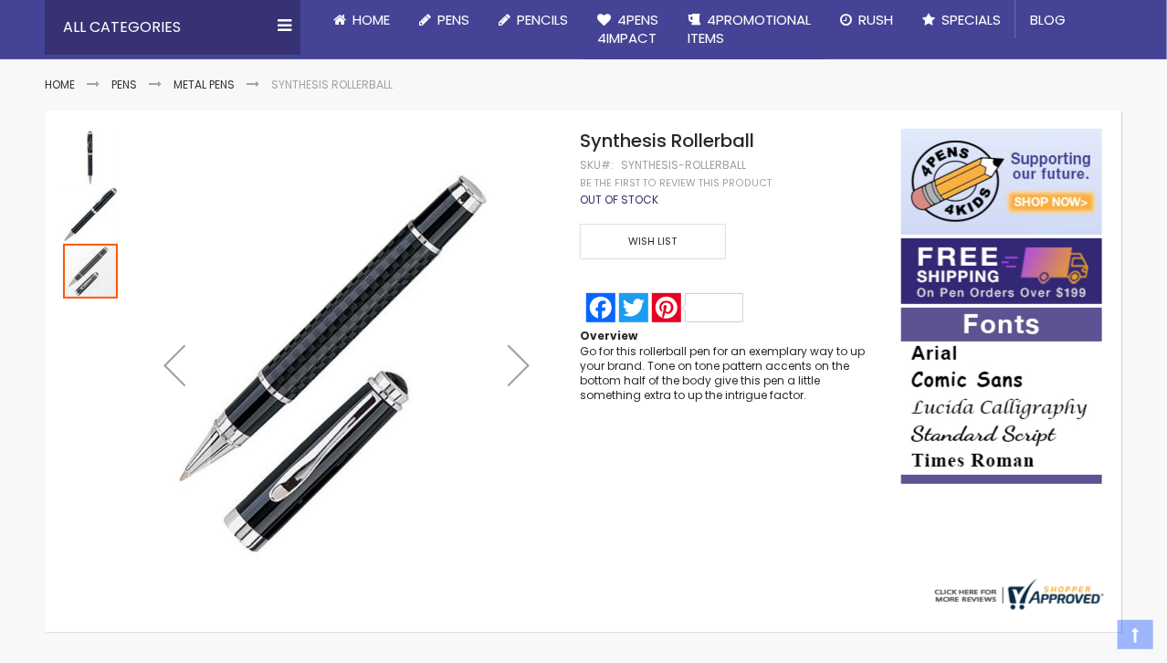
scroll to position [204, 0]
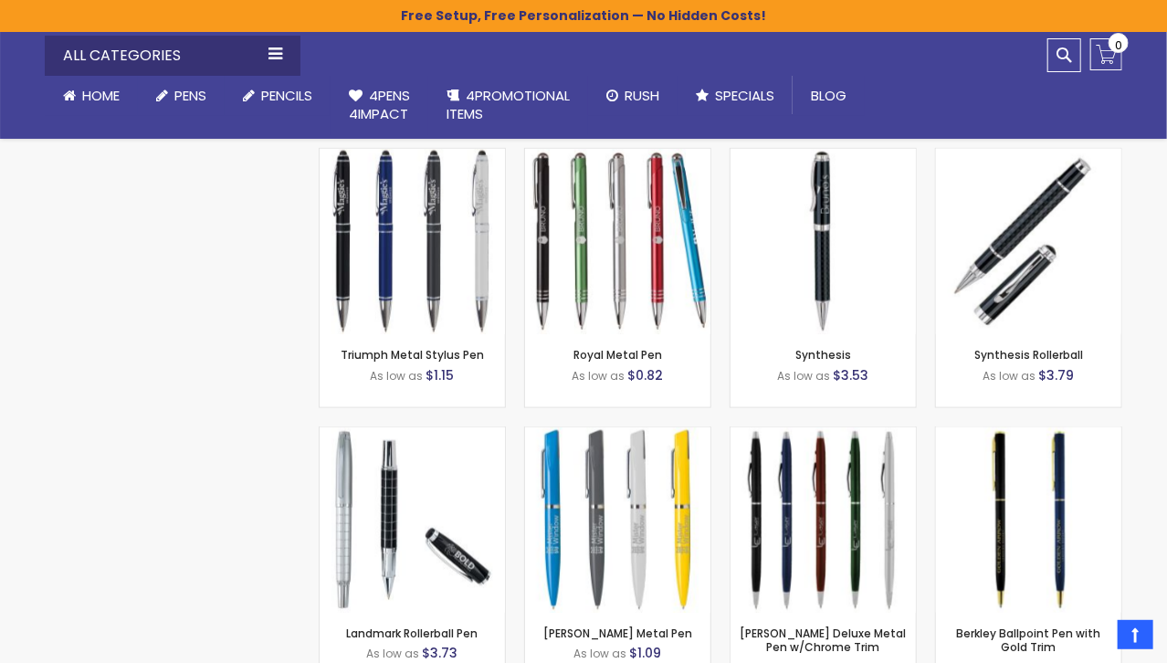
scroll to position [3629, 0]
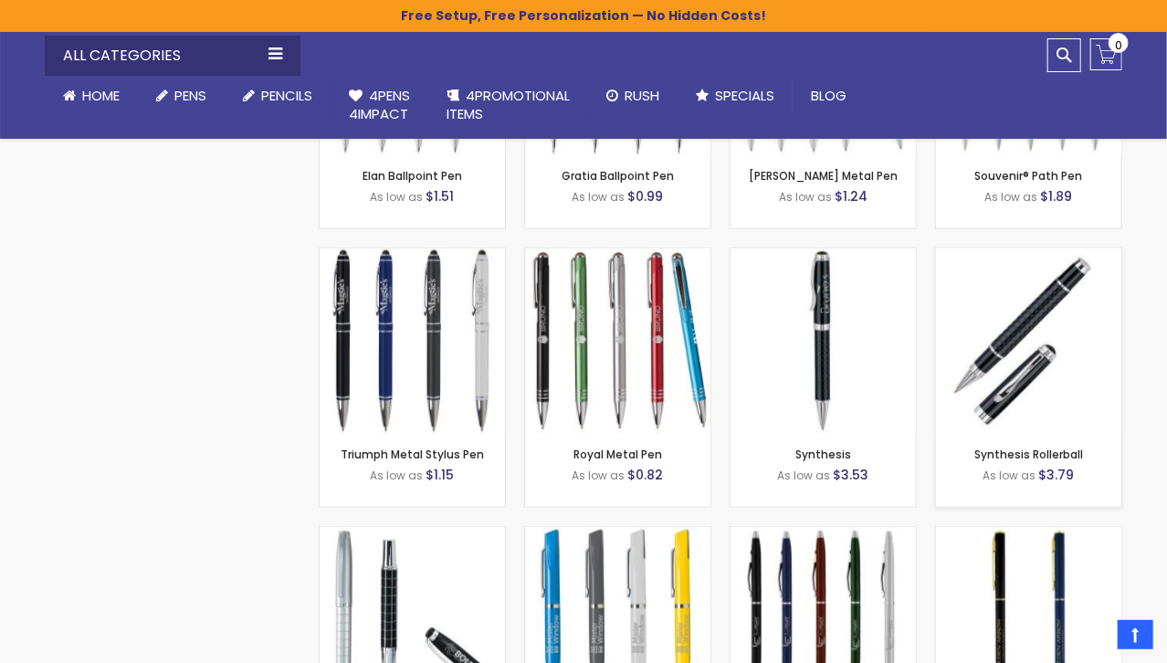
drag, startPoint x: 1024, startPoint y: 322, endPoint x: 1048, endPoint y: 327, distance: 24.2
click at [1024, 322] on img at bounding box center [1028, 340] width 185 height 185
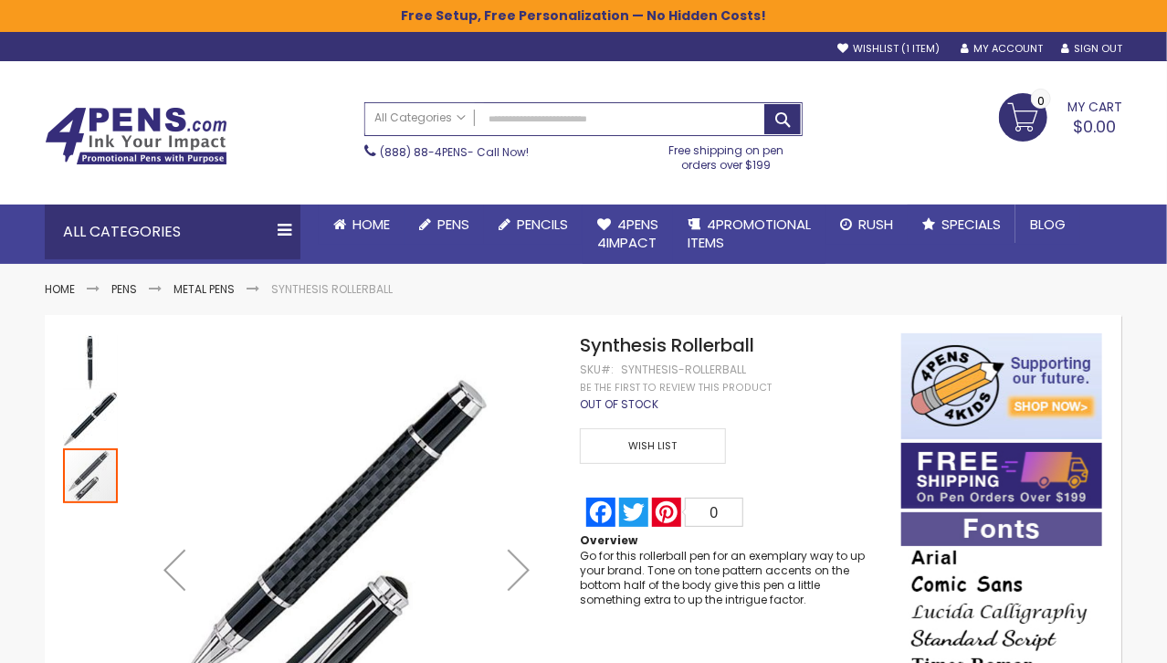
click at [821, 415] on div "Wish List Compare" at bounding box center [731, 438] width 303 height 49
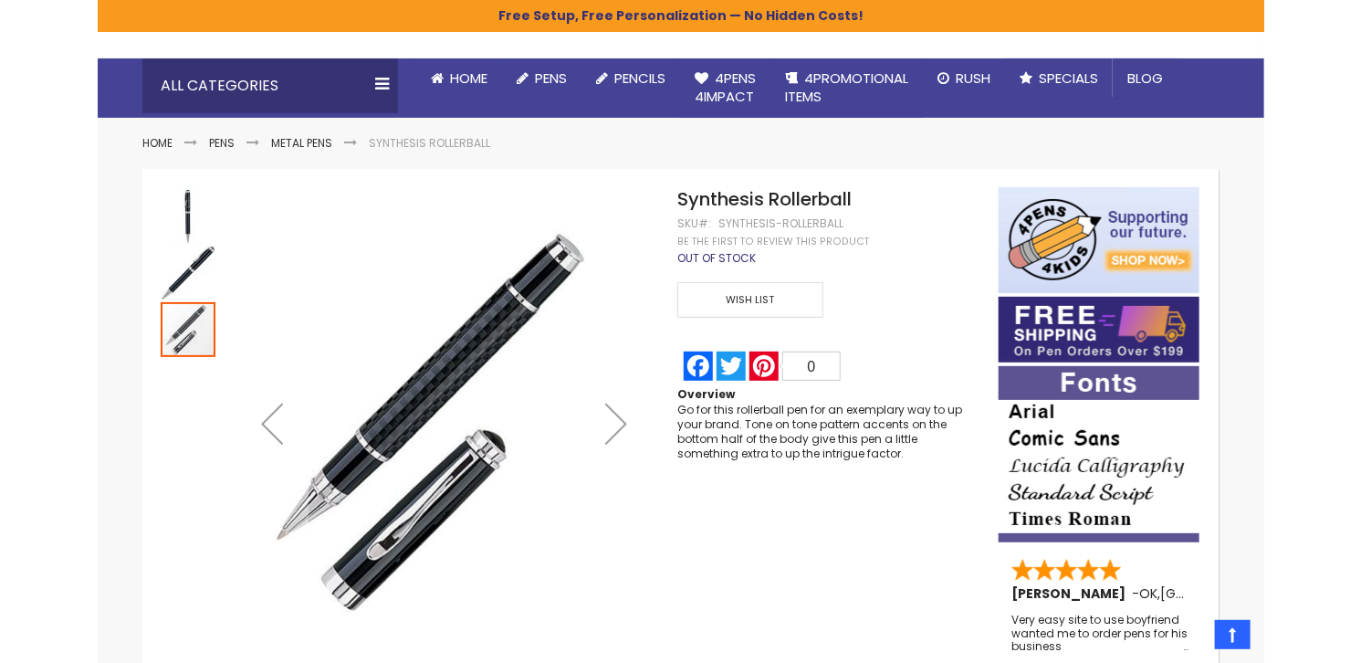
scroll to position [146, 0]
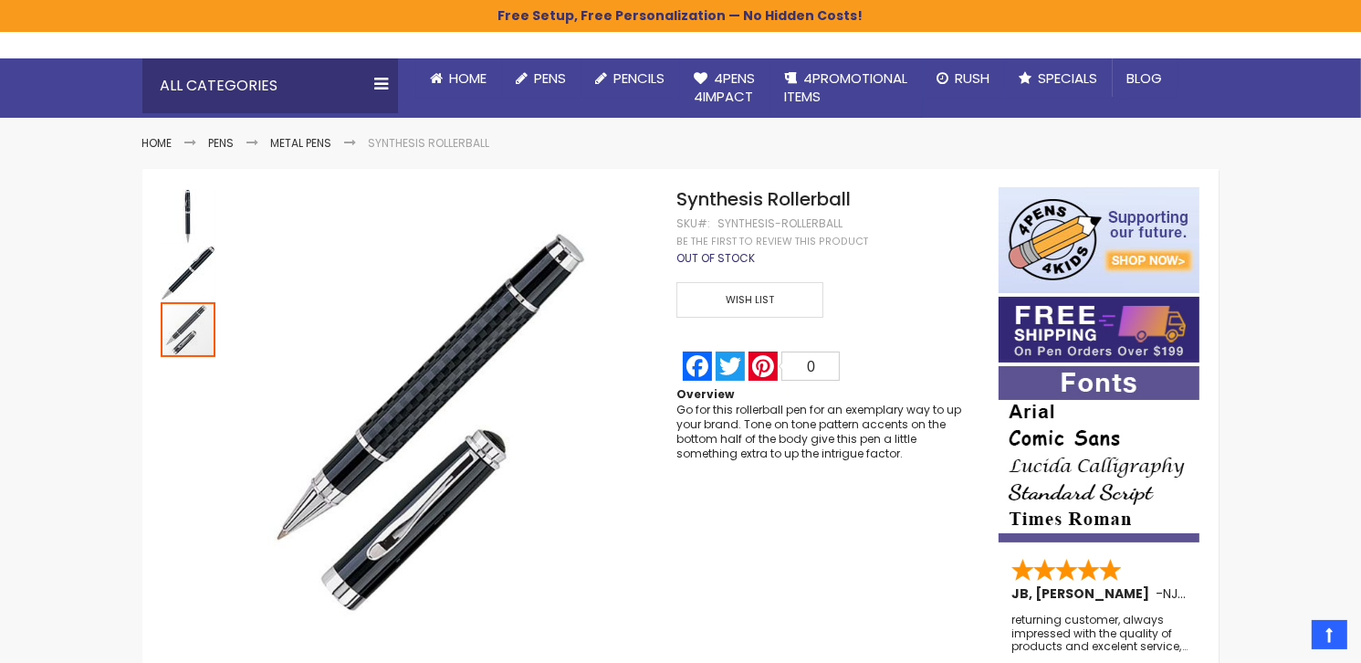
click at [125, 288] on div "**********" at bounding box center [680, 393] width 1361 height 1078
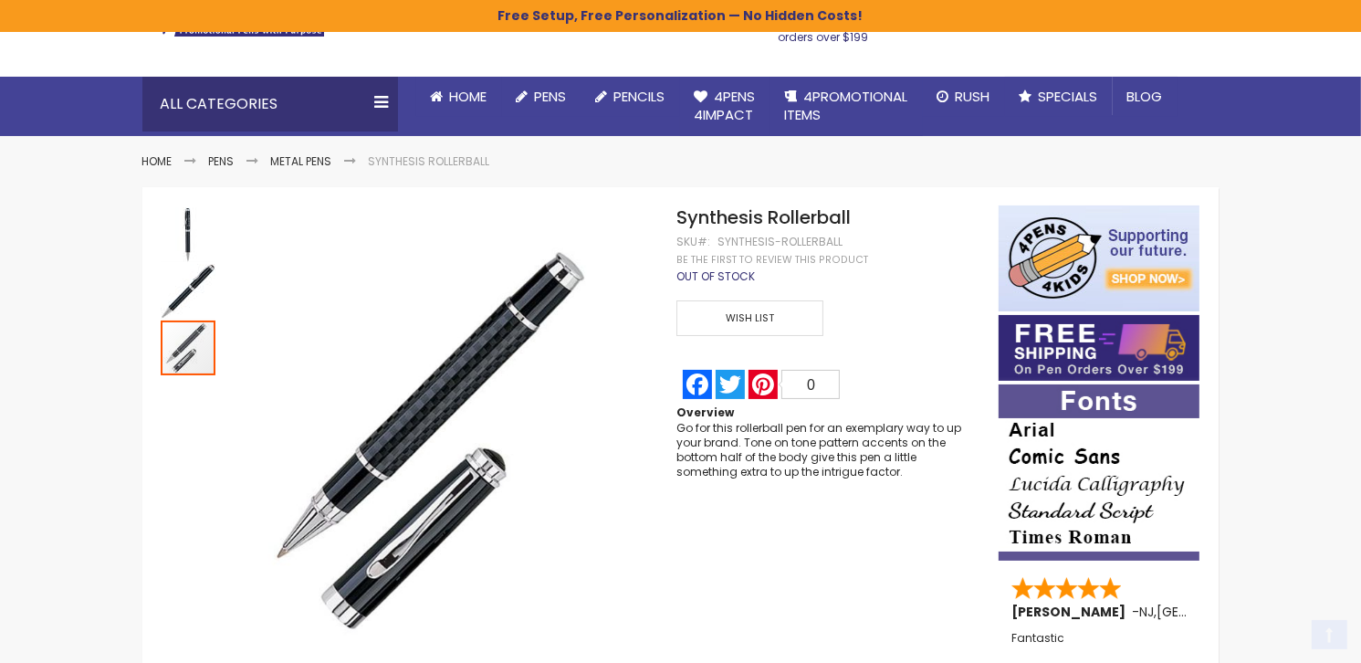
scroll to position [131, 0]
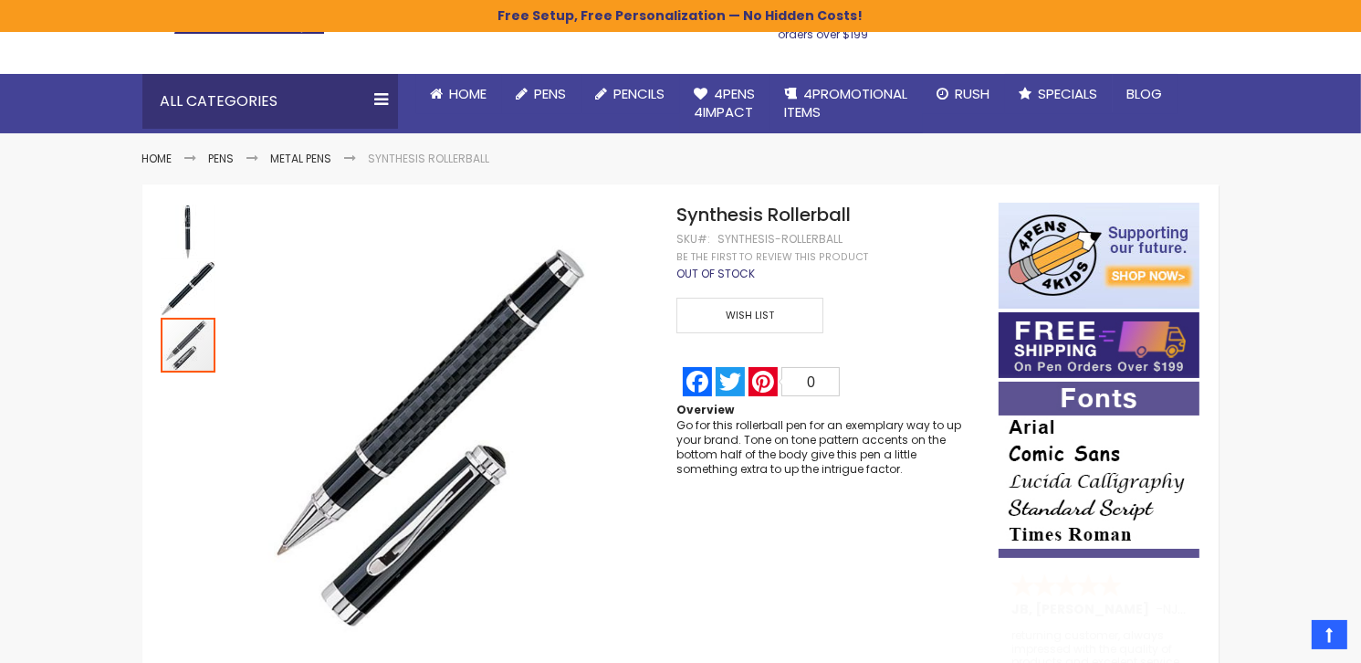
click at [86, 410] on div "**********" at bounding box center [680, 408] width 1361 height 1078
